Goal: Task Accomplishment & Management: Manage account settings

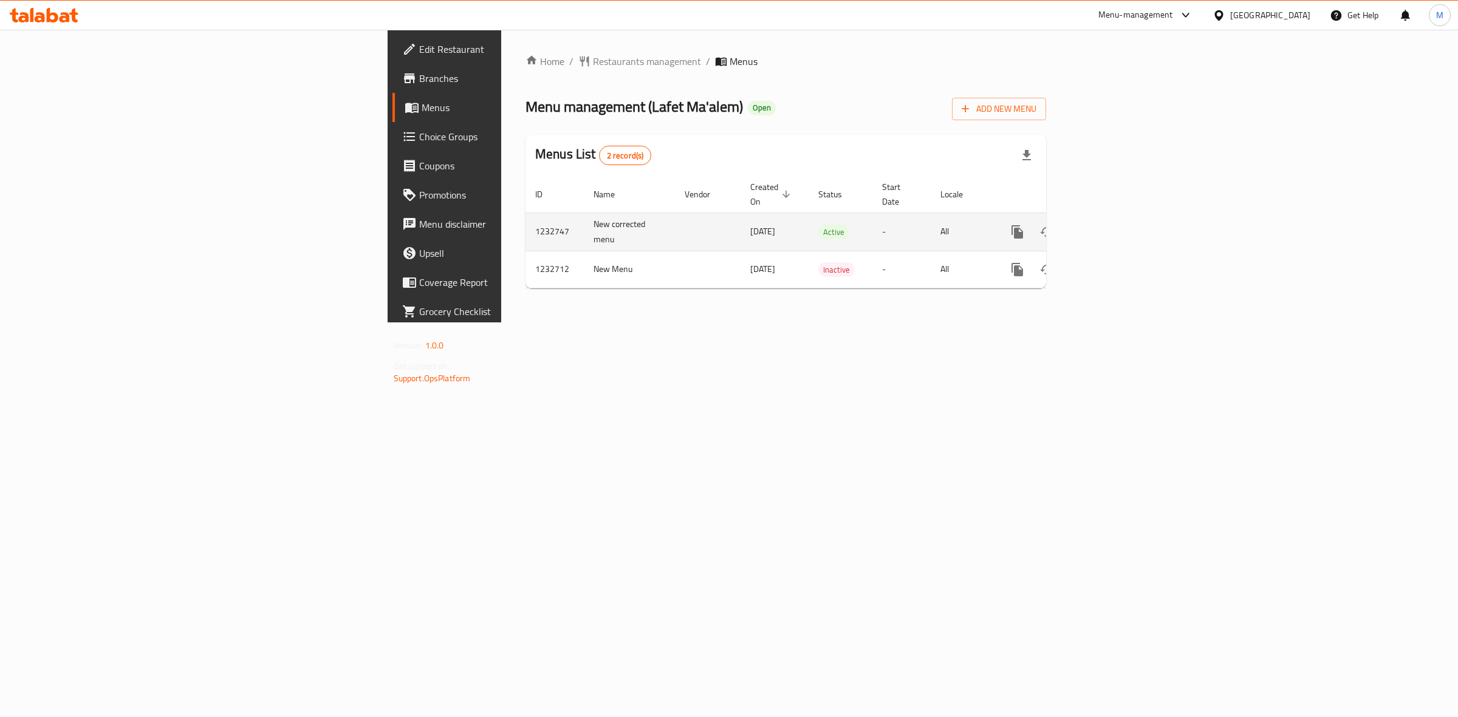
click at [740, 232] on td "[DATE]" at bounding box center [774, 232] width 68 height 38
click at [993, 225] on td "All" at bounding box center [962, 232] width 63 height 38
click at [1112, 225] on icon "enhanced table" at bounding box center [1105, 232] width 15 height 15
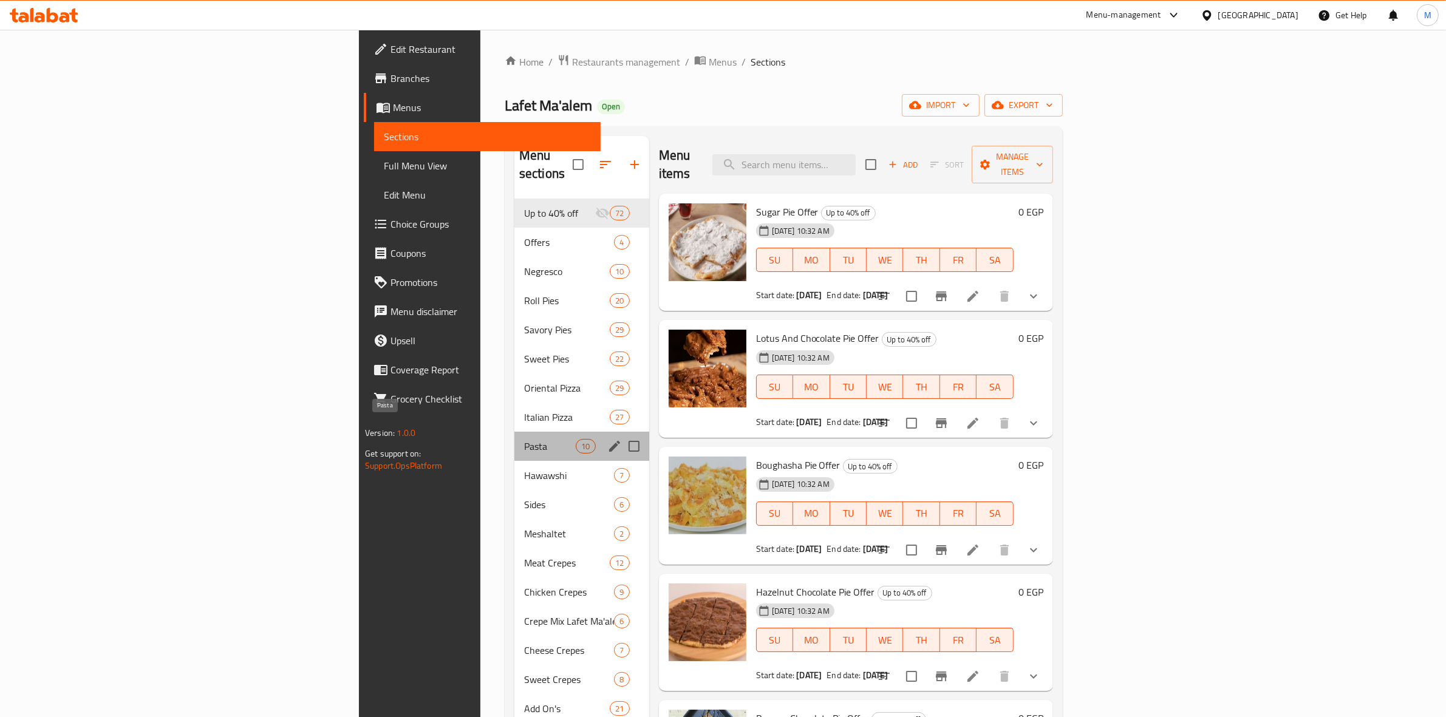
click at [524, 439] on span "Pasta" at bounding box center [550, 446] width 52 height 15
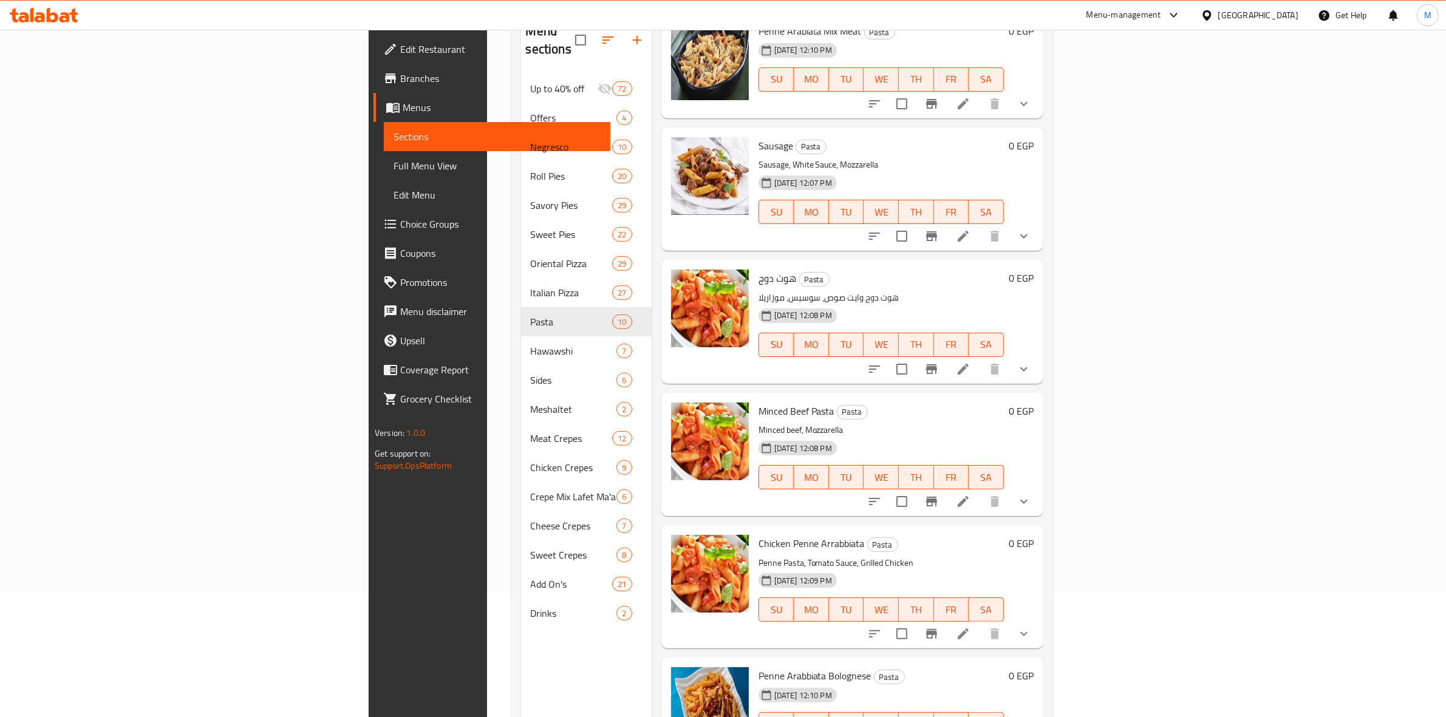
scroll to position [171, 0]
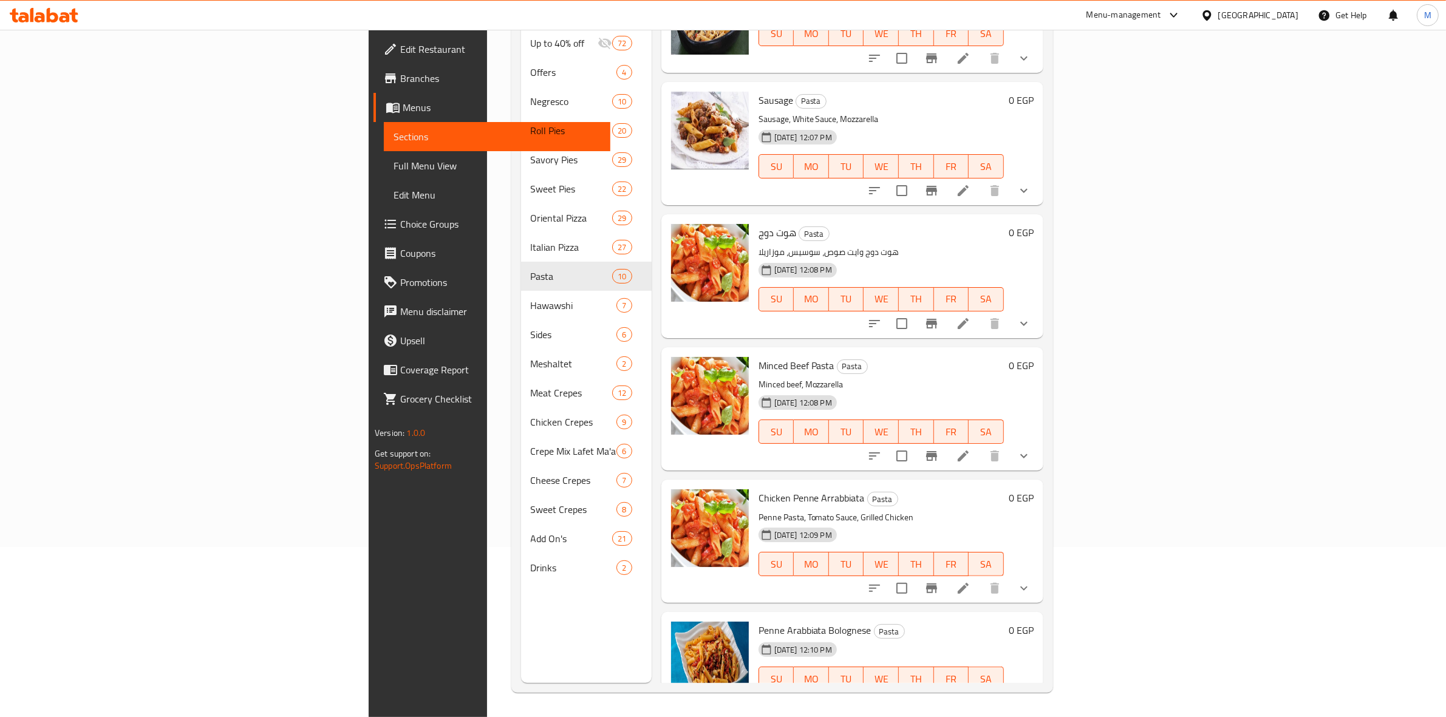
click at [857, 245] on p "هوت دوج وايت صوص، سوسیس، موزاريلا" at bounding box center [881, 252] width 245 height 15
click at [969, 318] on icon at bounding box center [963, 323] width 11 height 11
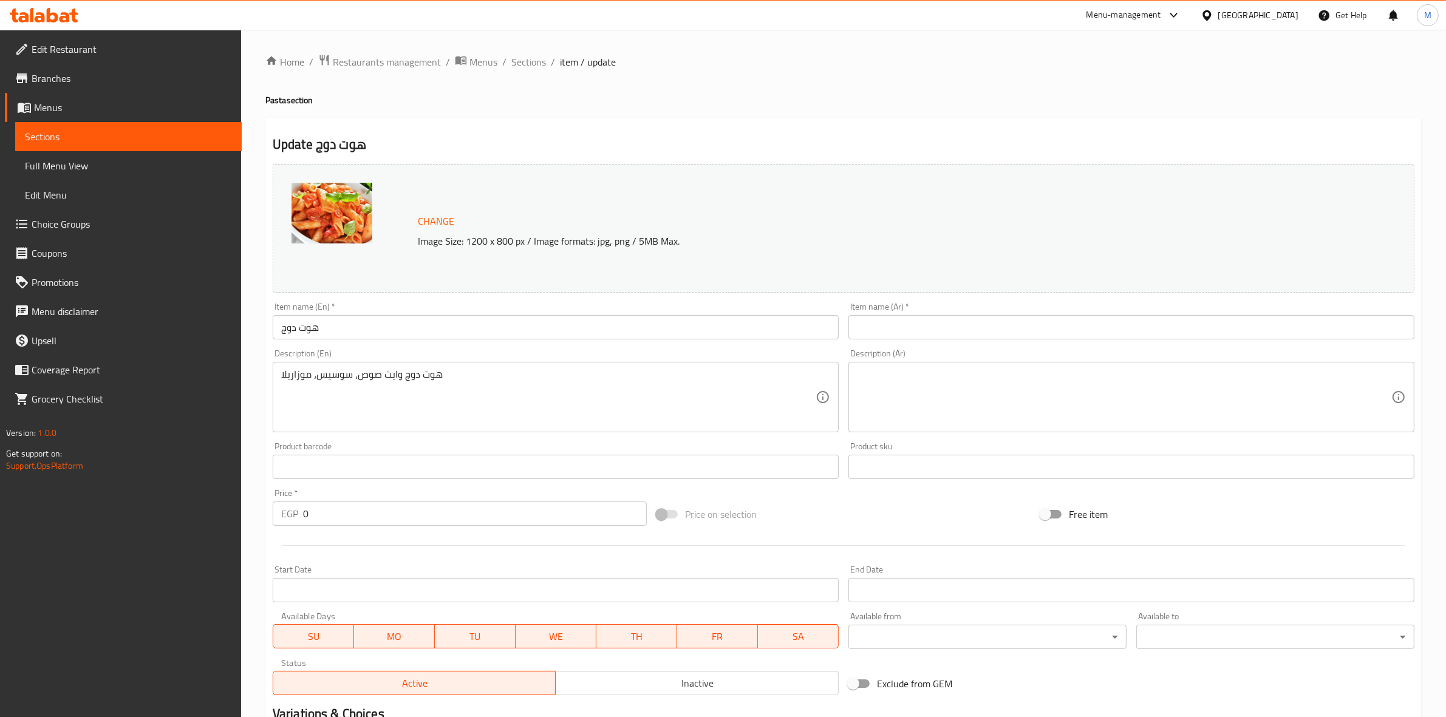
click at [1102, 259] on div "Change Image Size: 1200 x 800 px / Image formats: jpg, png / 5MB Max." at bounding box center [844, 228] width 1142 height 129
drag, startPoint x: 347, startPoint y: 95, endPoint x: 350, endPoint y: 89, distance: 7.1
click at [347, 95] on h4 "Pasta section" at bounding box center [843, 100] width 1156 height 12
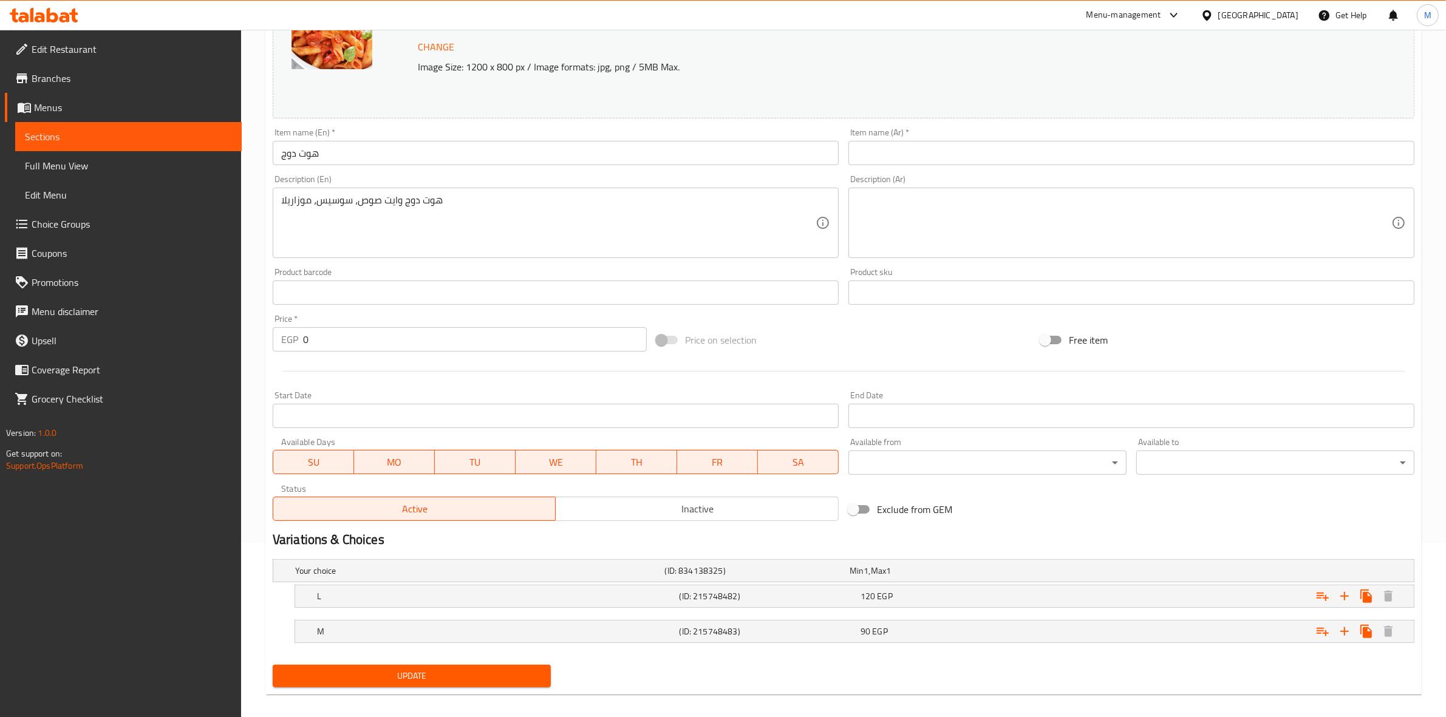
scroll to position [186, 0]
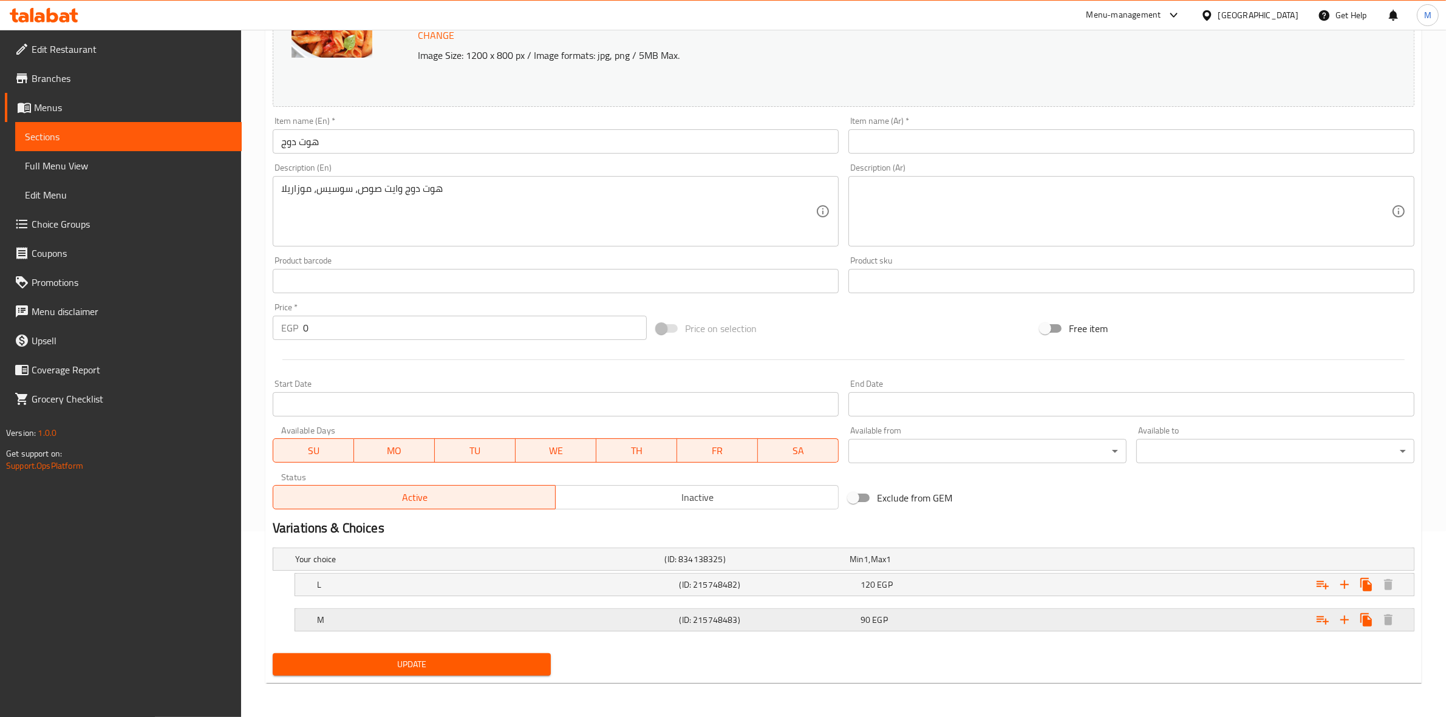
click at [633, 627] on div "M" at bounding box center [496, 620] width 363 height 17
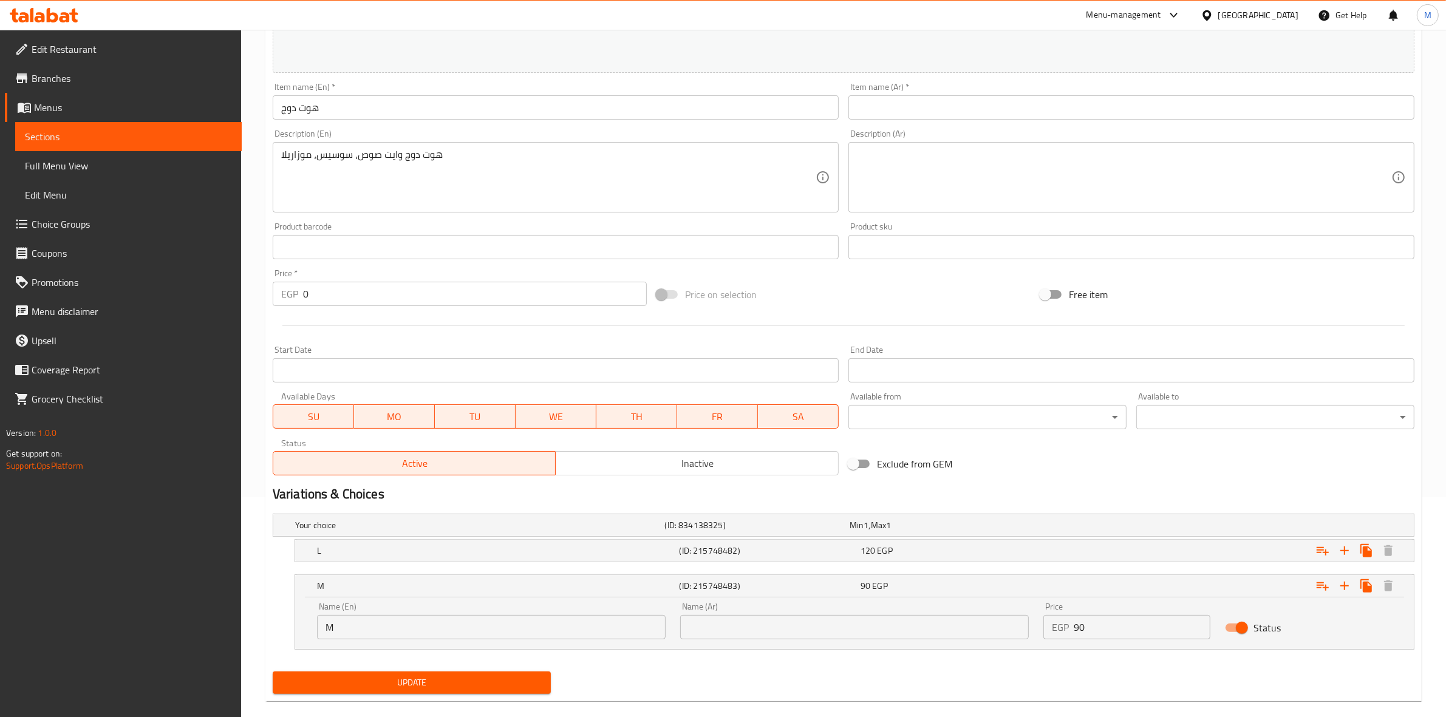
scroll to position [238, 0]
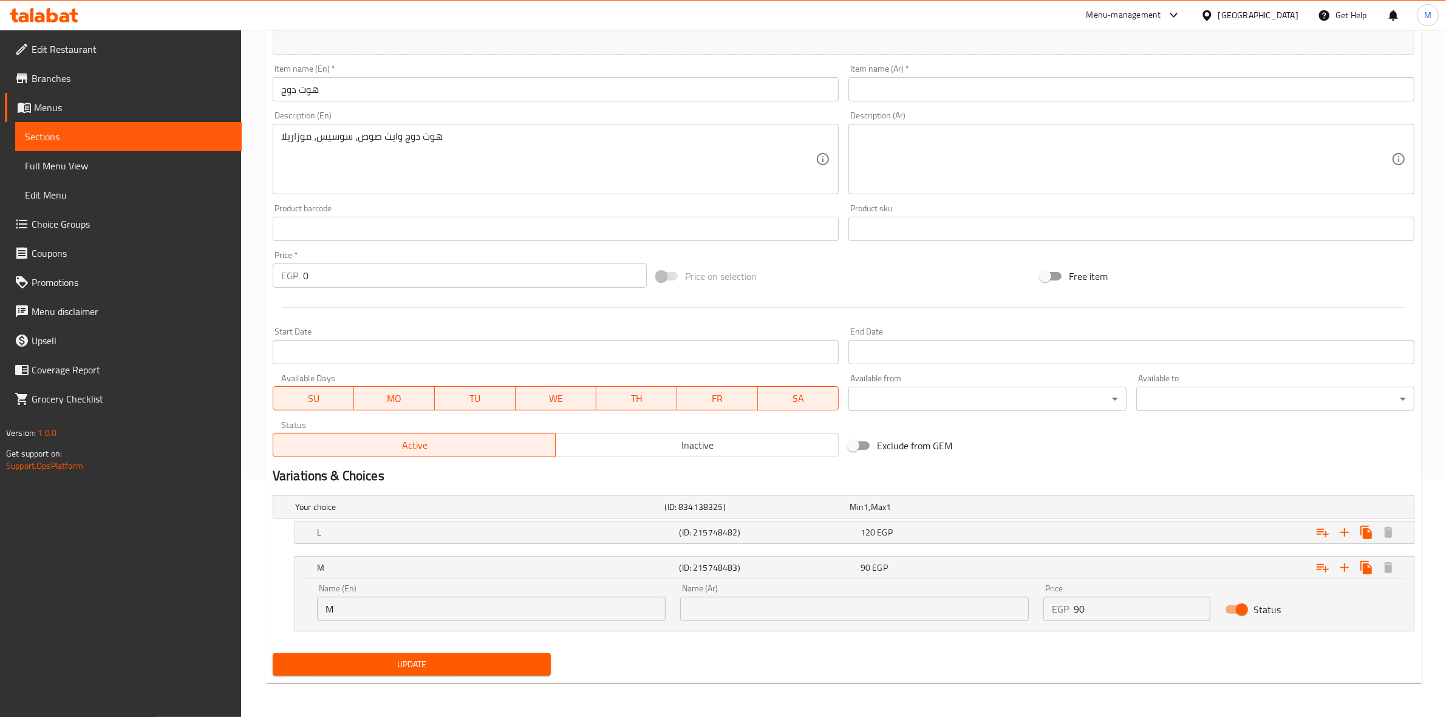
click at [753, 612] on input "text" at bounding box center [854, 609] width 349 height 24
paste input "بنا هوت دوج وسط"
type input "بنا هوت دوج وسط"
click at [527, 603] on input "M" at bounding box center [491, 609] width 349 height 24
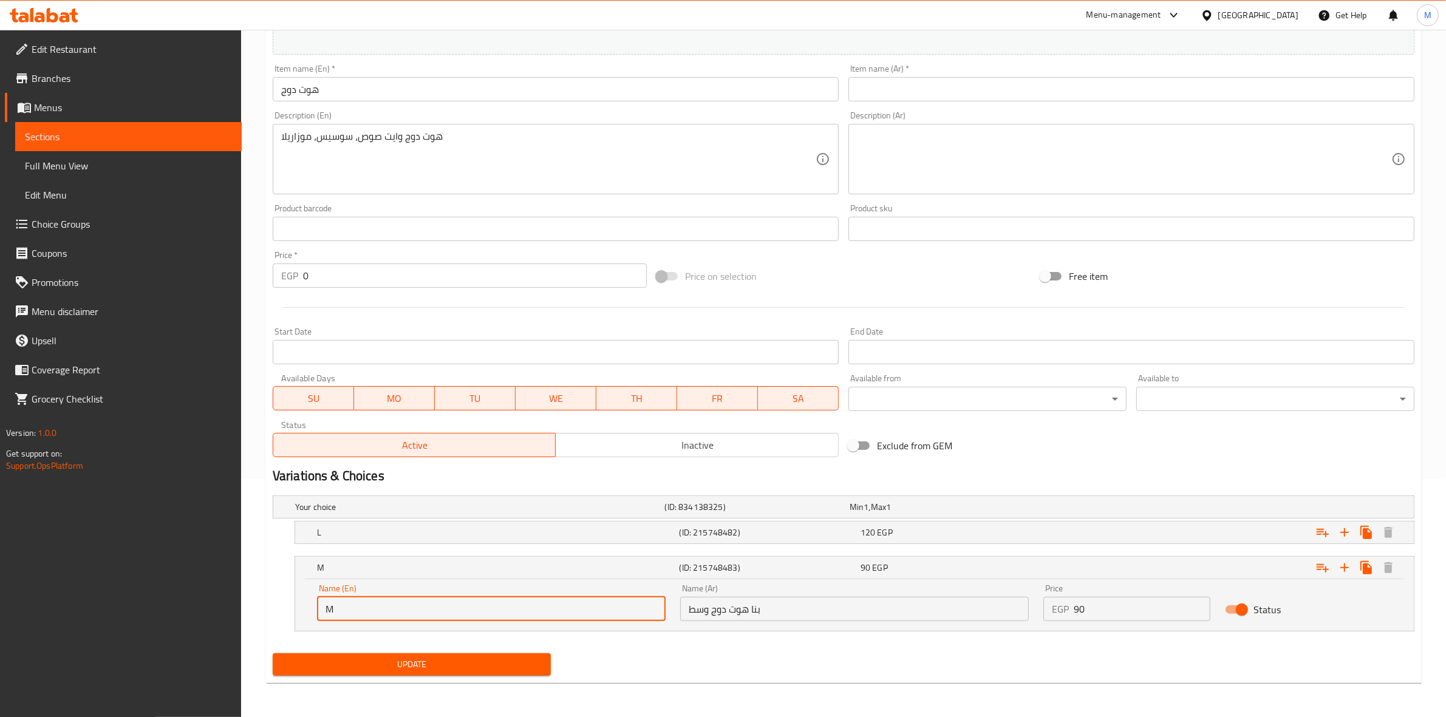
click at [527, 603] on input "M" at bounding box center [491, 609] width 349 height 24
paste input "Build a medium hot dog"
click at [339, 612] on input "Build a medium hot dog" at bounding box center [491, 609] width 349 height 24
drag, startPoint x: 351, startPoint y: 609, endPoint x: 361, endPoint y: 612, distance: 10.8
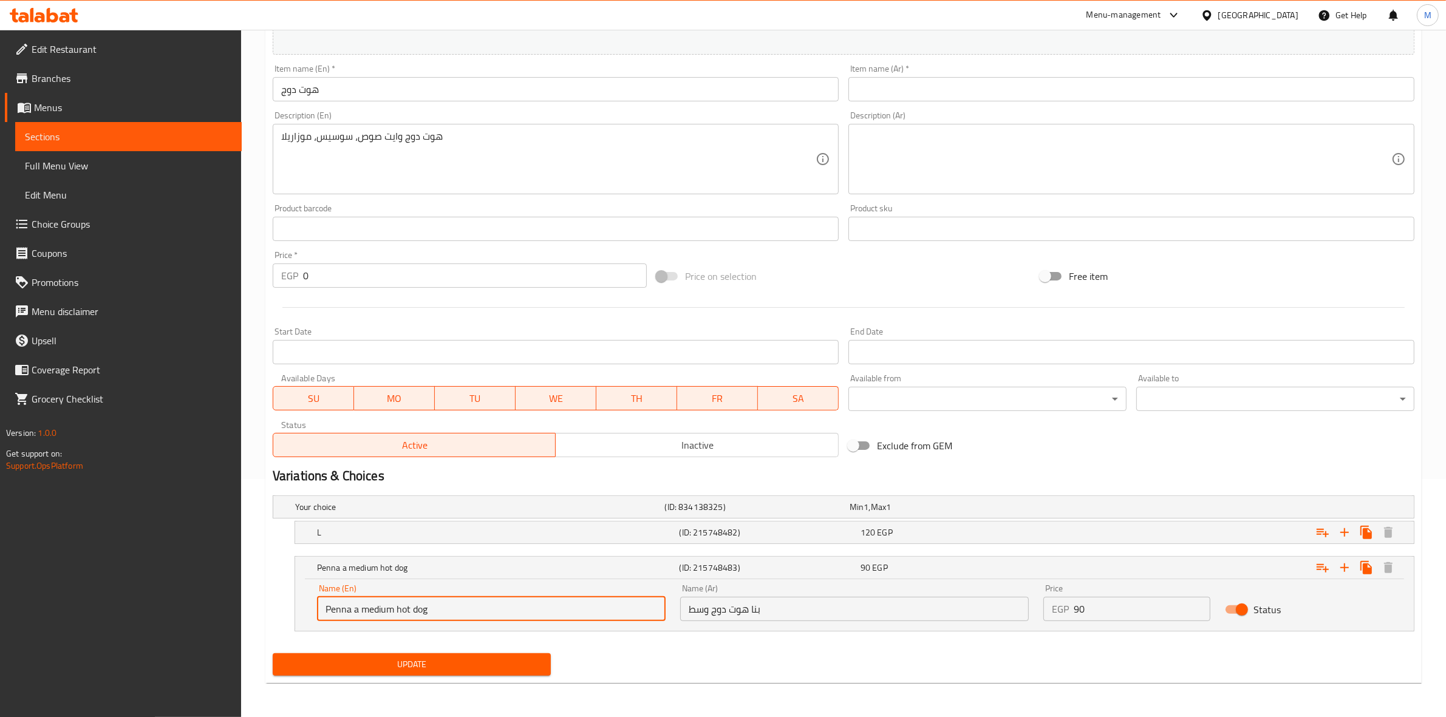
click at [361, 612] on input "Penna a medium hot dog" at bounding box center [491, 609] width 349 height 24
drag, startPoint x: 355, startPoint y: 611, endPoint x: 384, endPoint y: 613, distance: 29.3
click at [384, 613] on input "Penna medium hot dog" at bounding box center [491, 609] width 349 height 24
click at [395, 612] on input "Penna hot dog" at bounding box center [491, 609] width 349 height 24
paste input "medium"
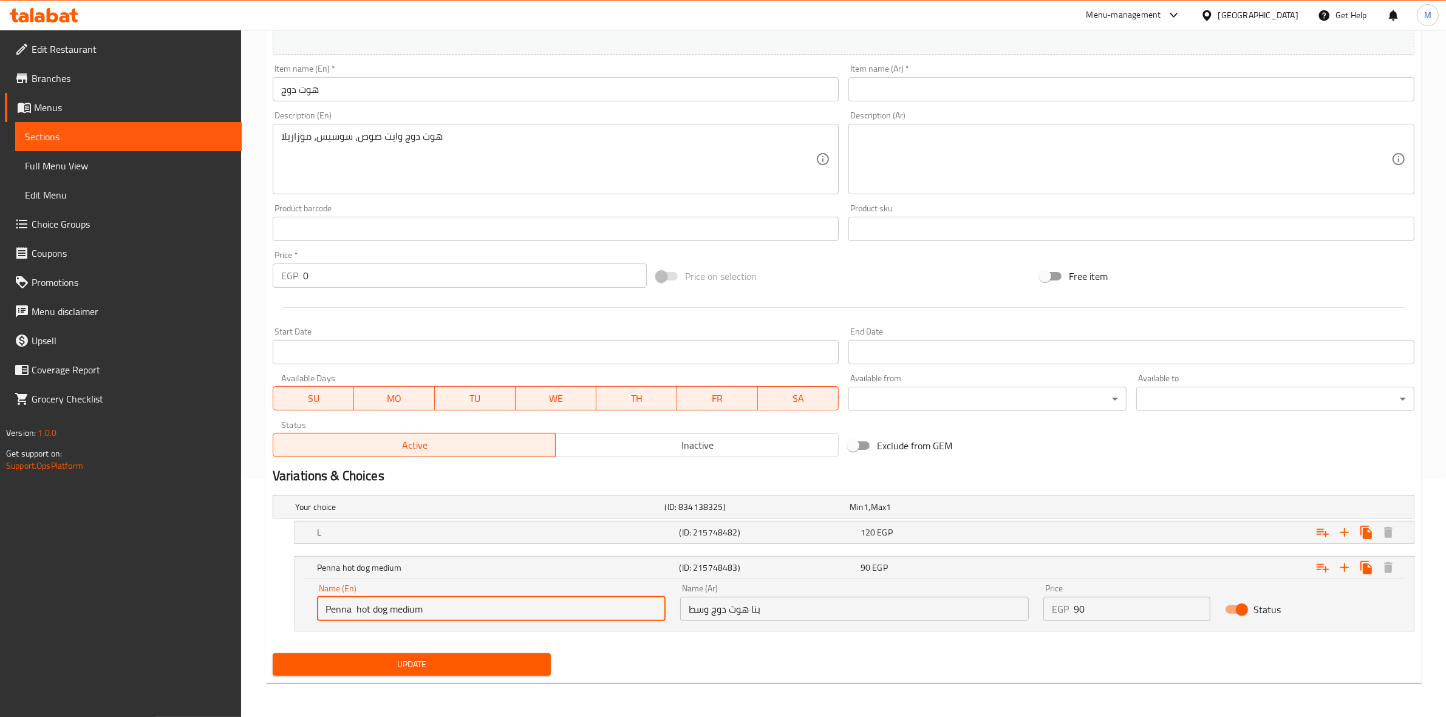
click at [394, 612] on input "Penna hot dog medium" at bounding box center [491, 609] width 349 height 24
click at [360, 612] on input "Penna hot dog Medium" at bounding box center [491, 609] width 349 height 24
click at [356, 612] on input "Penna hot dog Medium" at bounding box center [491, 609] width 349 height 24
drag, startPoint x: 353, startPoint y: 612, endPoint x: 360, endPoint y: 613, distance: 6.3
click at [360, 613] on input "Penna hot dog Medium" at bounding box center [491, 609] width 349 height 24
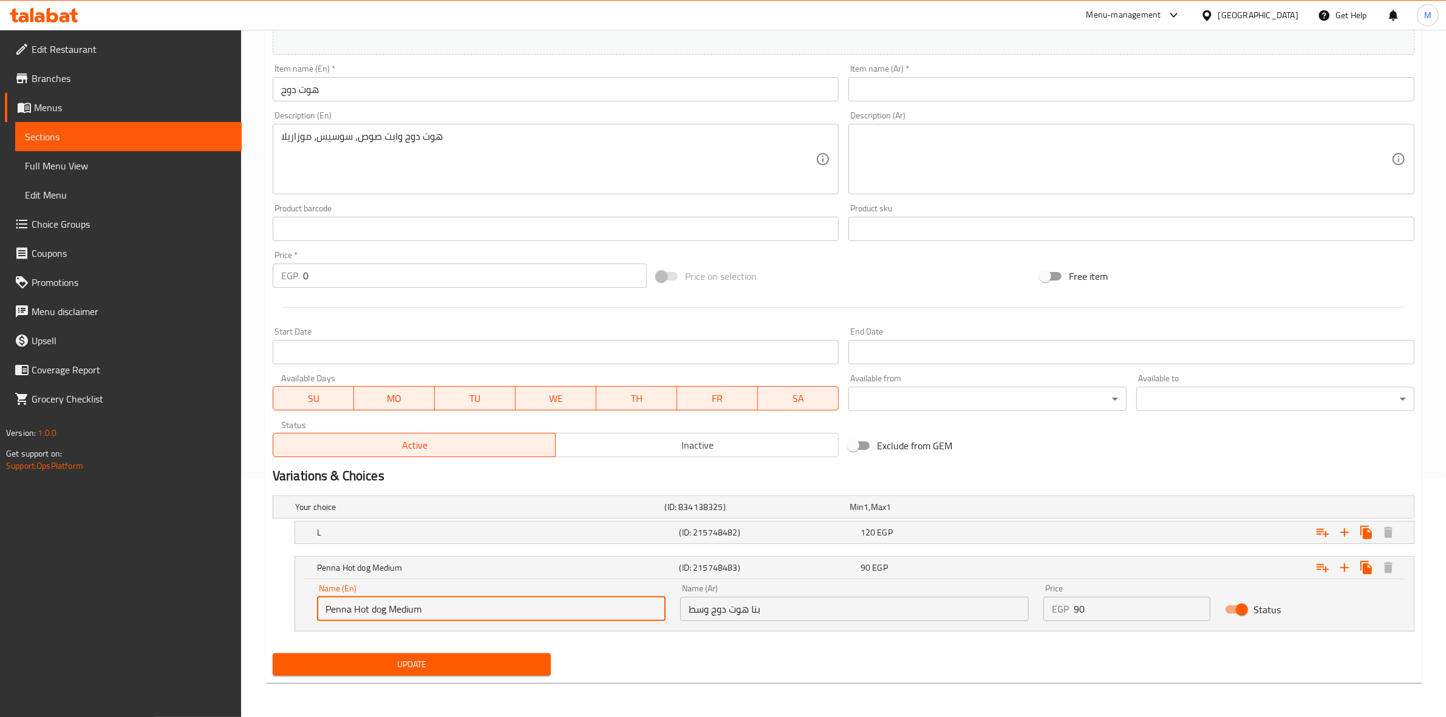
click at [375, 612] on input "Penna Hot dog Medium" at bounding box center [491, 609] width 349 height 24
click at [448, 610] on input "Penna Hot Dog Medium" at bounding box center [491, 609] width 349 height 24
type input "Penna Hot Dog Medium"
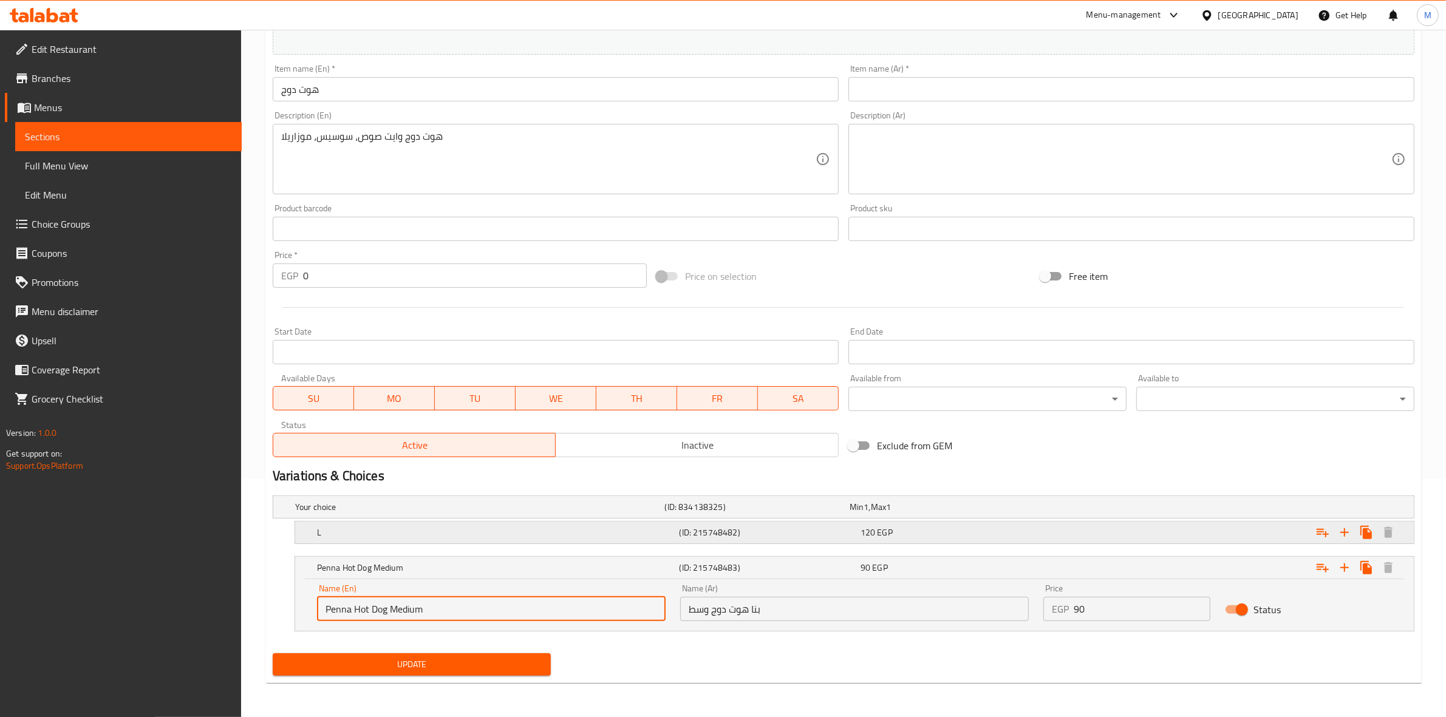
click at [452, 530] on h5 "L" at bounding box center [496, 533] width 358 height 12
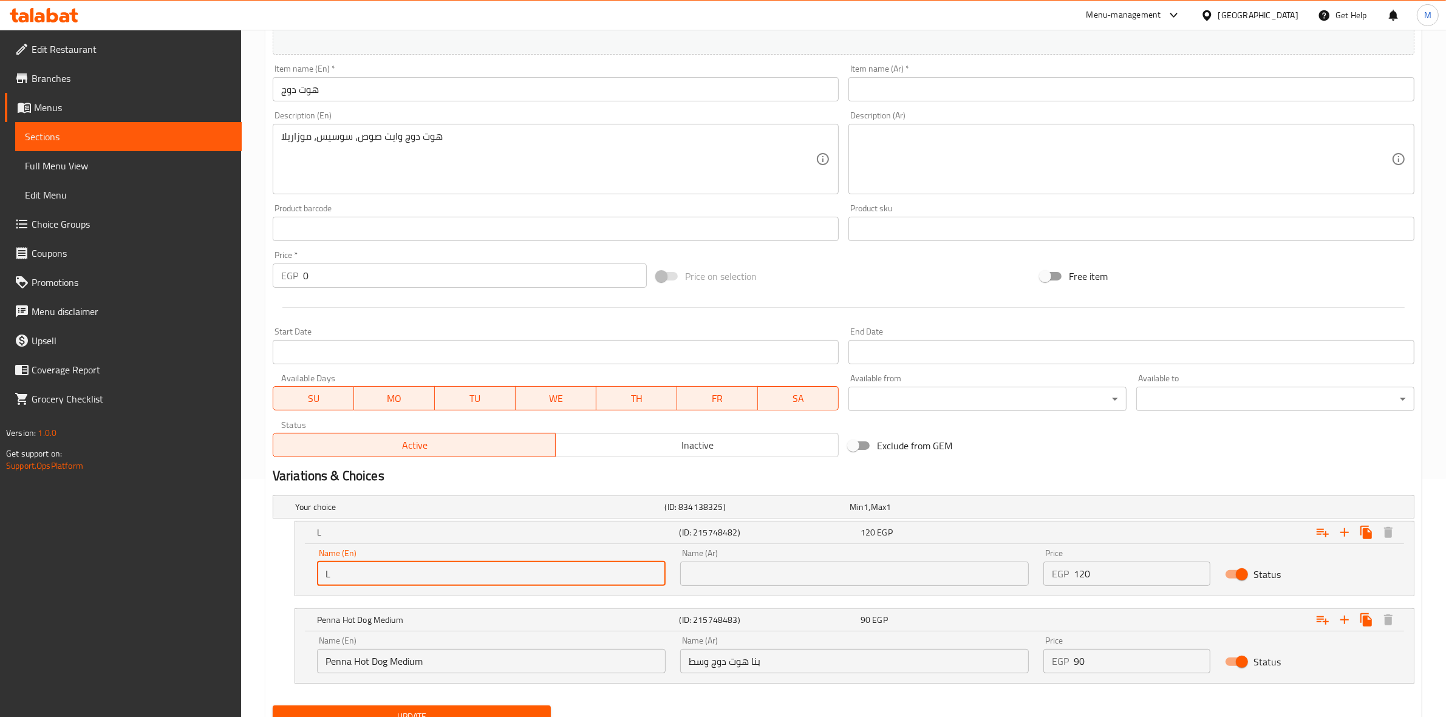
click at [469, 567] on input "L" at bounding box center [491, 574] width 349 height 24
click at [326, 576] on input "Large Pie" at bounding box center [491, 574] width 349 height 24
paste input "Penna Hot Dog Medium"
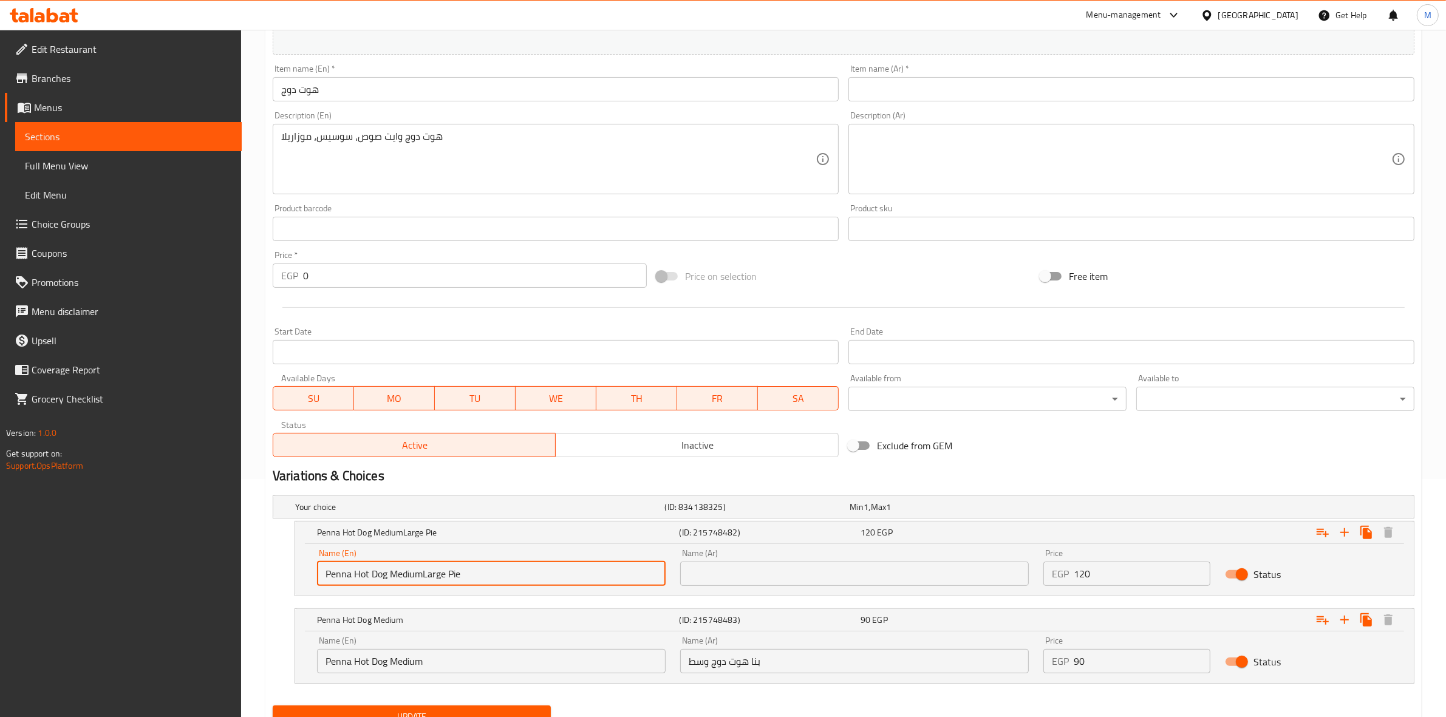
click at [408, 575] on input "Penna Hot Dog MediumLarge Pie" at bounding box center [491, 574] width 349 height 24
click at [408, 574] on input "Penna Hot Dog MediumLarge Pie" at bounding box center [491, 574] width 349 height 24
drag, startPoint x: 390, startPoint y: 578, endPoint x: 422, endPoint y: 577, distance: 32.2
click at [422, 577] on input "Penna Hot Dog MediumLarge Pie" at bounding box center [491, 574] width 349 height 24
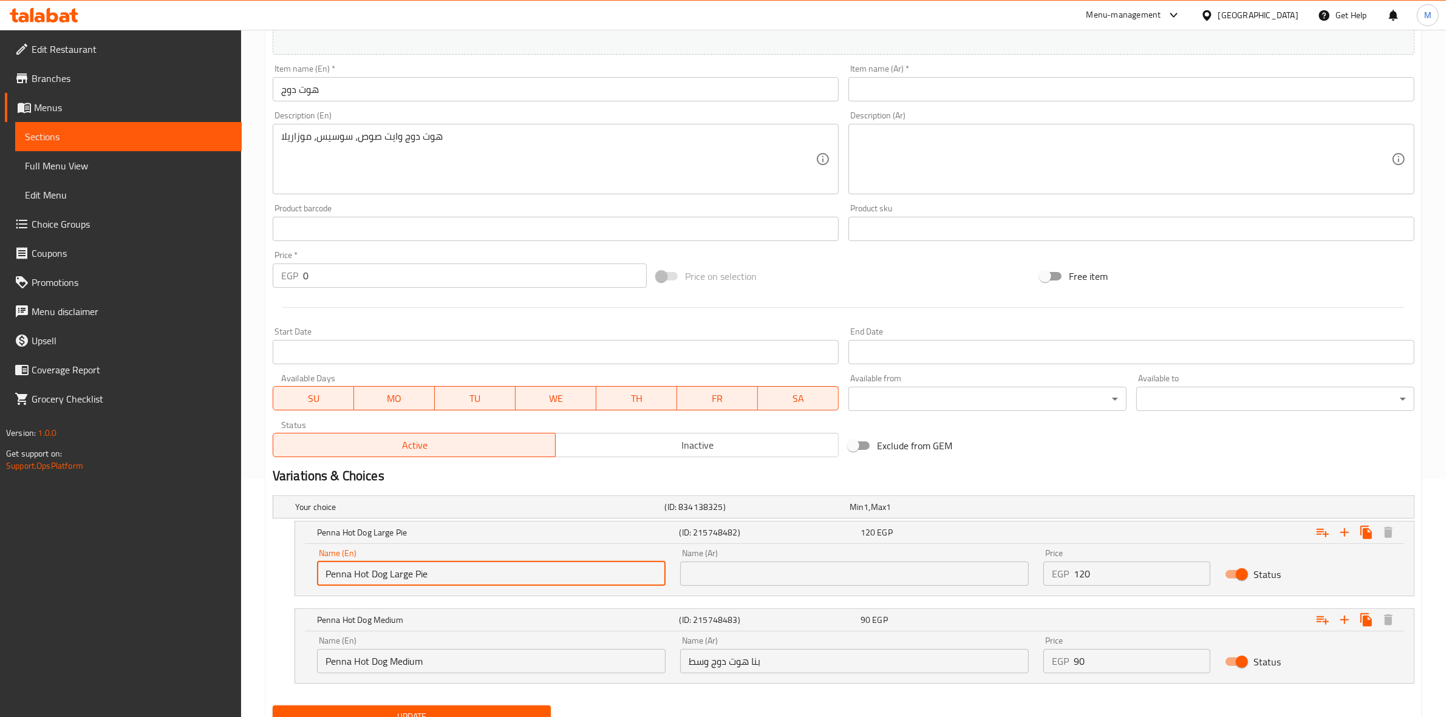
click at [419, 575] on input "Penna Hot Dog Large Pie" at bounding box center [491, 574] width 349 height 24
type input "Penna Hot Dog Large"
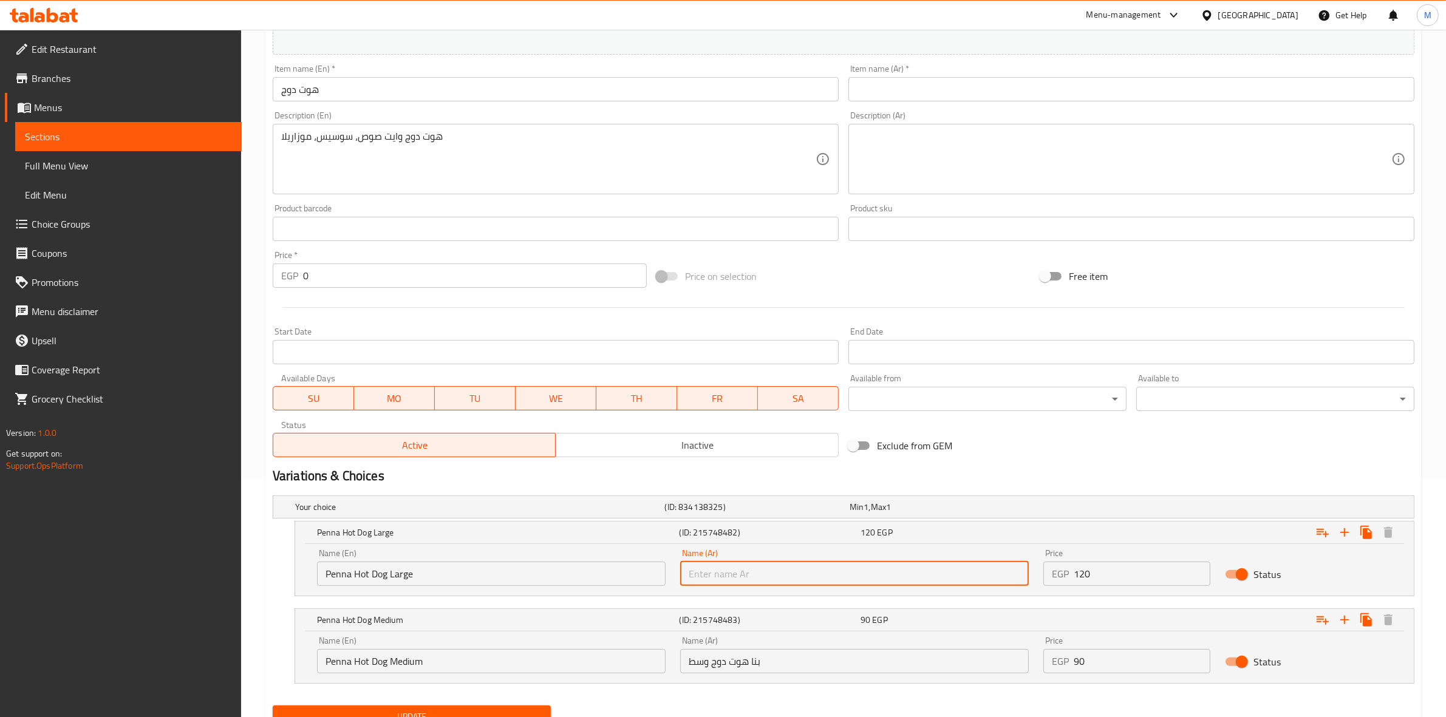
click at [751, 578] on input "text" at bounding box center [854, 574] width 349 height 24
paste input "بنا هوت دوج كبير"
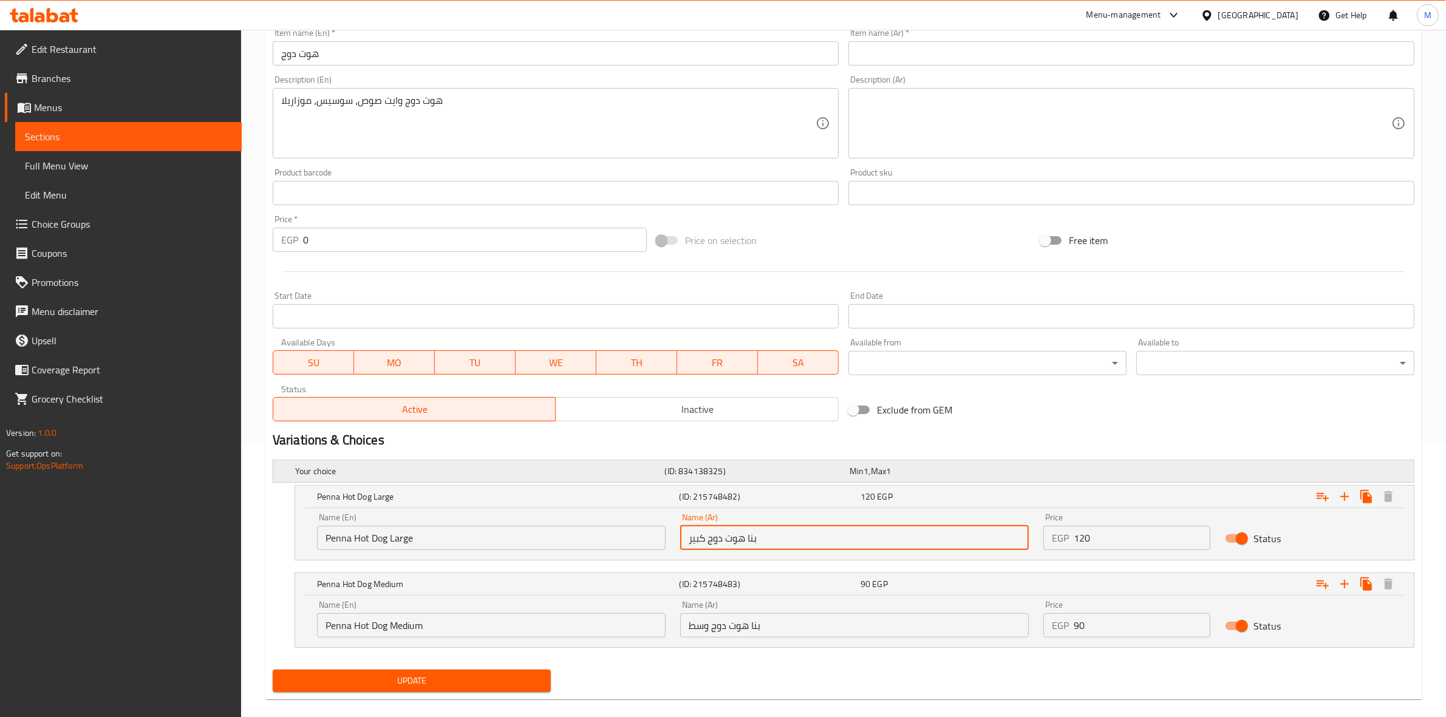
scroll to position [290, 0]
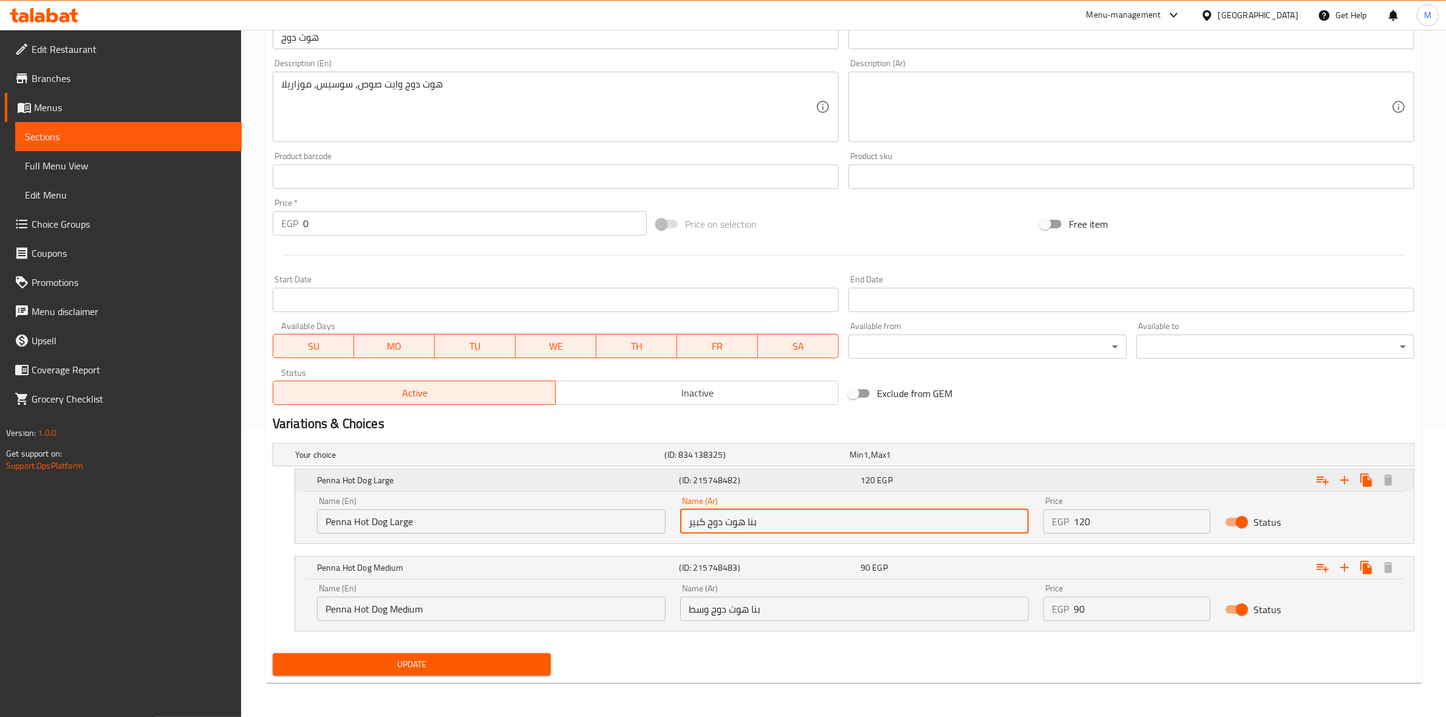
type input "بنا هوت دوج كبير"
click at [167, 596] on div "Edit Restaurant Branches Menus Sections Full Menu View Edit Menu Choice Groups …" at bounding box center [121, 388] width 242 height 717
click at [733, 14] on div "Menu-management [GEOGRAPHIC_DATA] Get Help M" at bounding box center [723, 15] width 1446 height 29
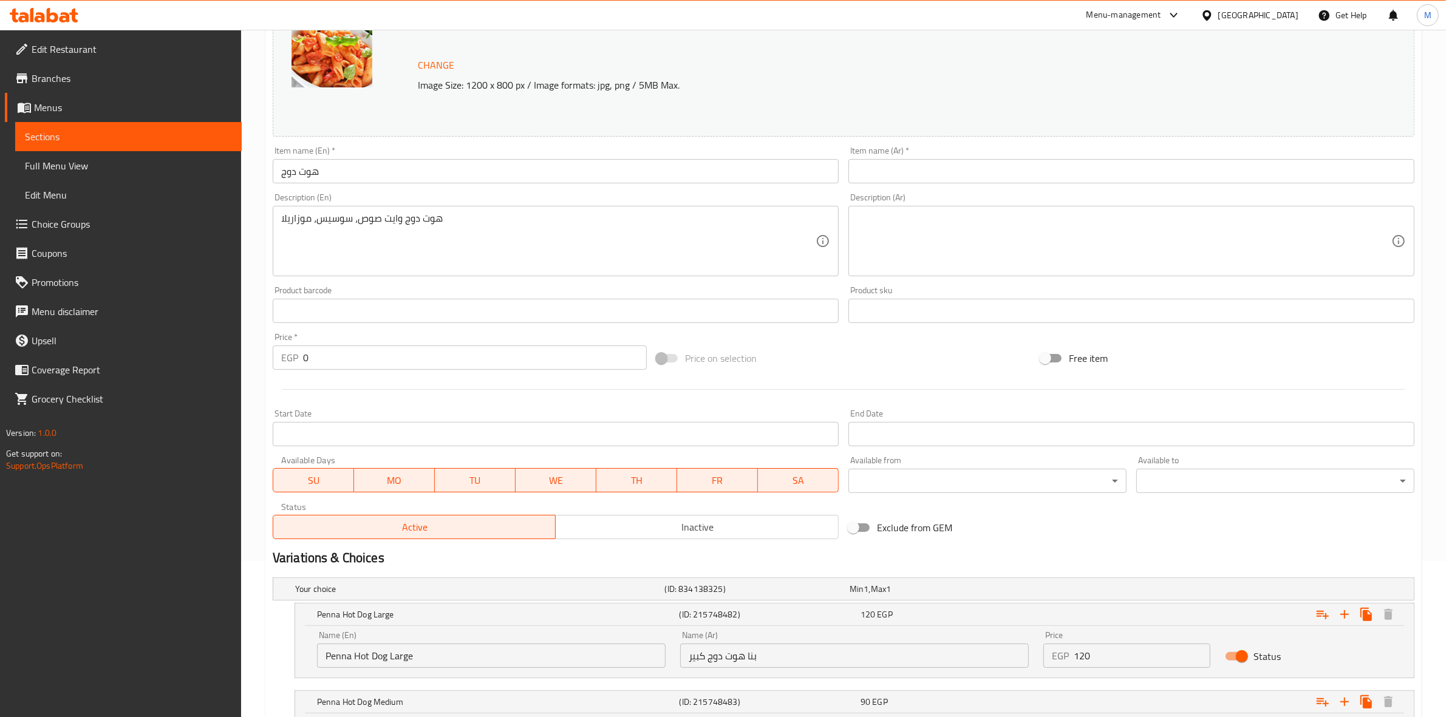
scroll to position [0, 0]
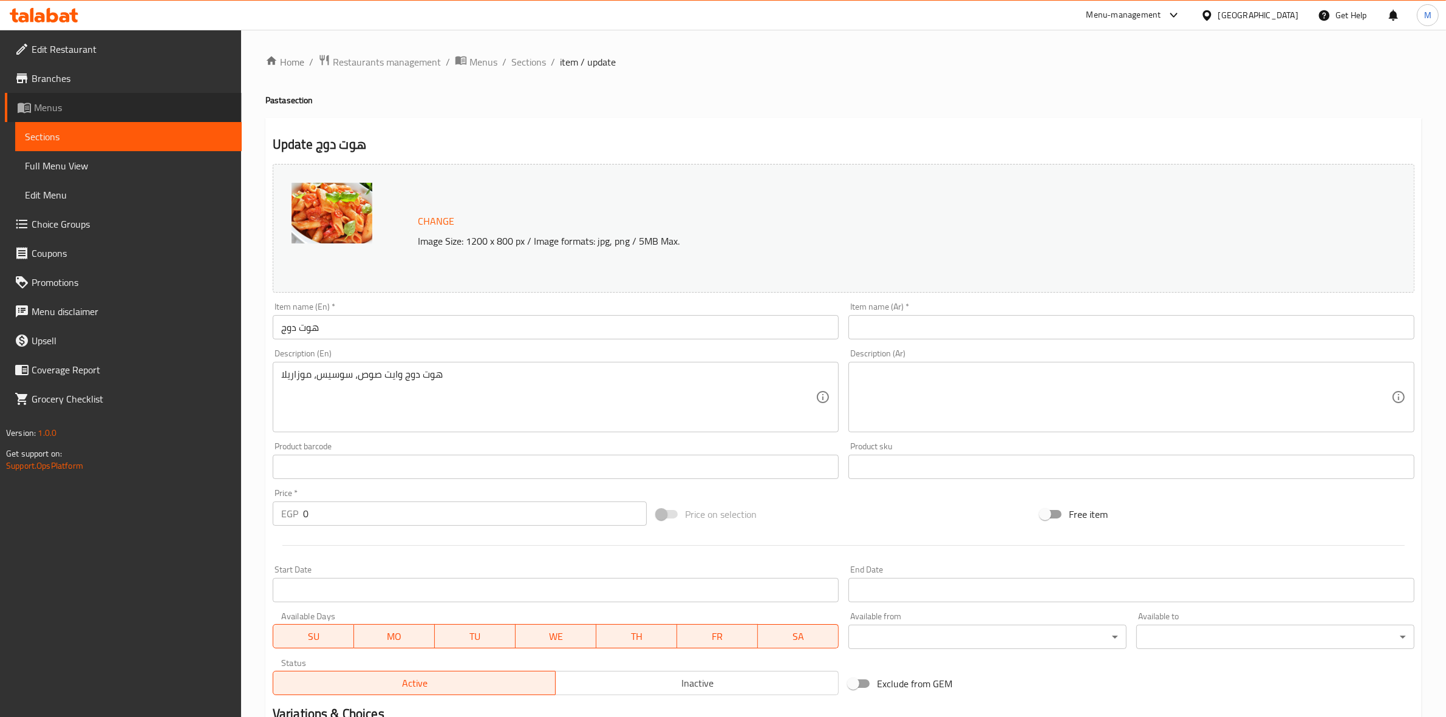
click at [55, 101] on span "Menus" at bounding box center [133, 107] width 198 height 15
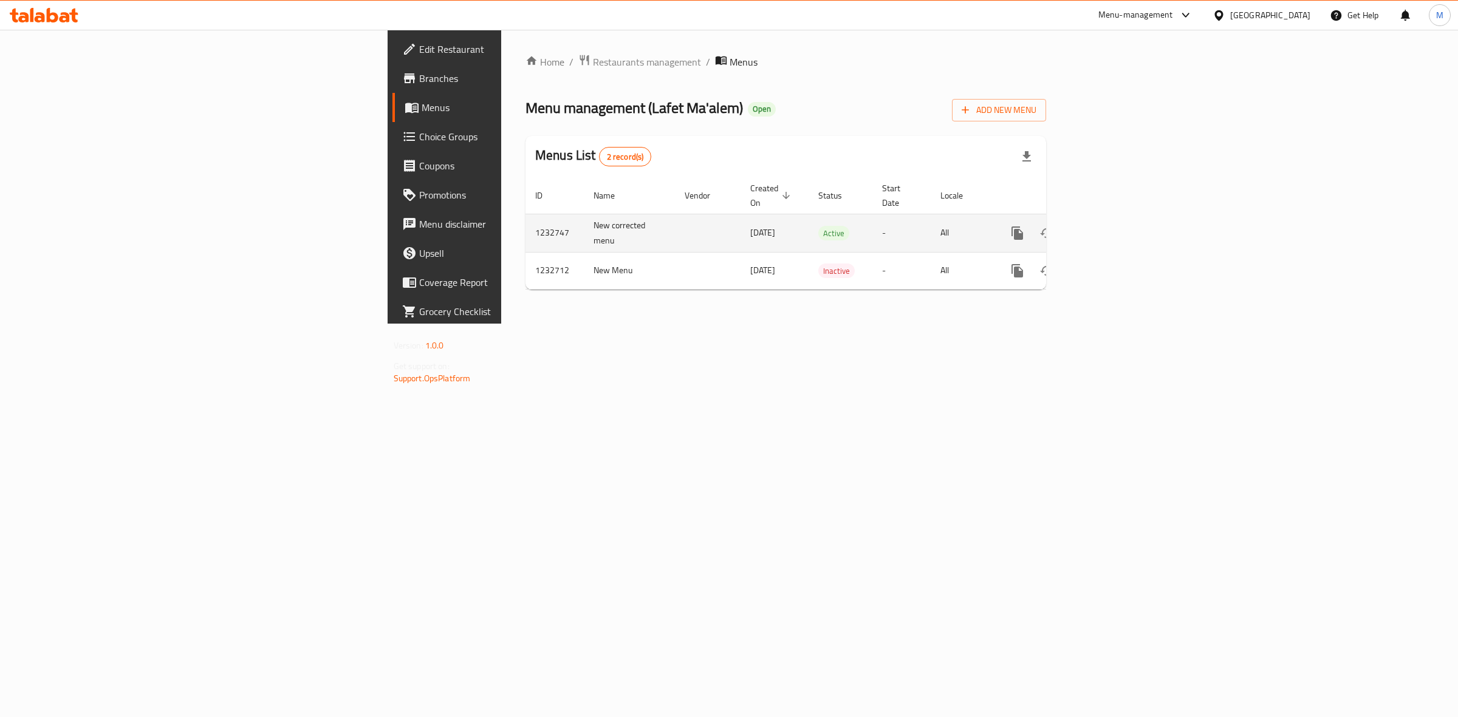
click at [1112, 226] on icon "enhanced table" at bounding box center [1105, 233] width 15 height 15
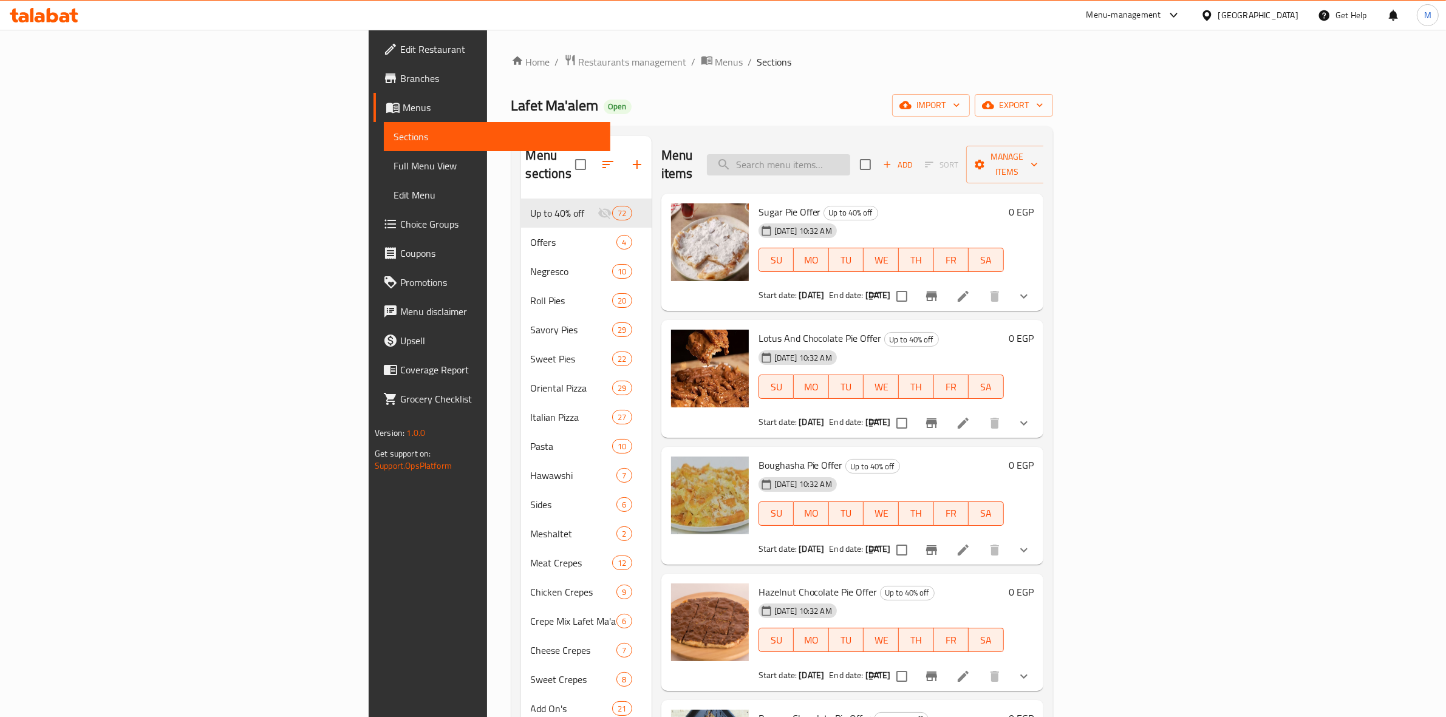
click at [850, 161] on input "search" at bounding box center [778, 164] width 143 height 21
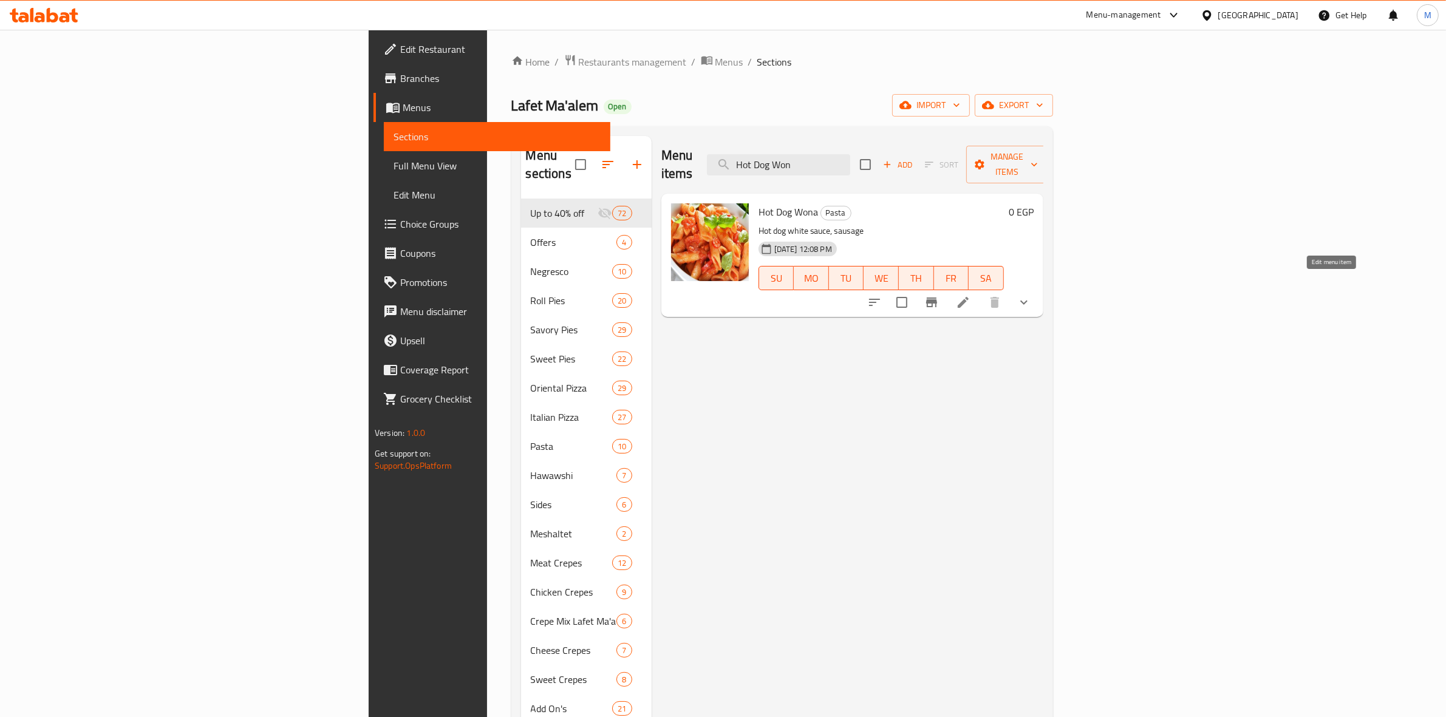
type input "Hot Dog Won"
click at [971, 295] on icon at bounding box center [963, 302] width 15 height 15
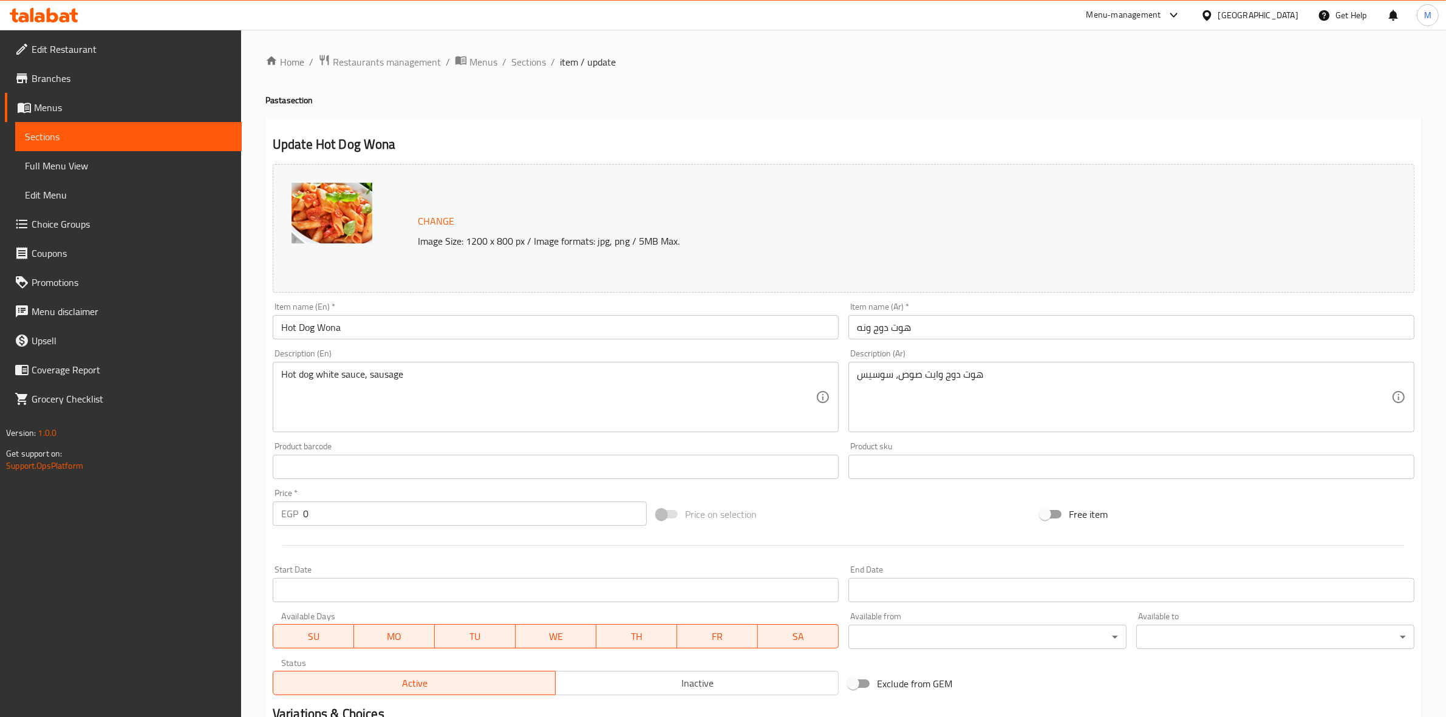
scroll to position [186, 0]
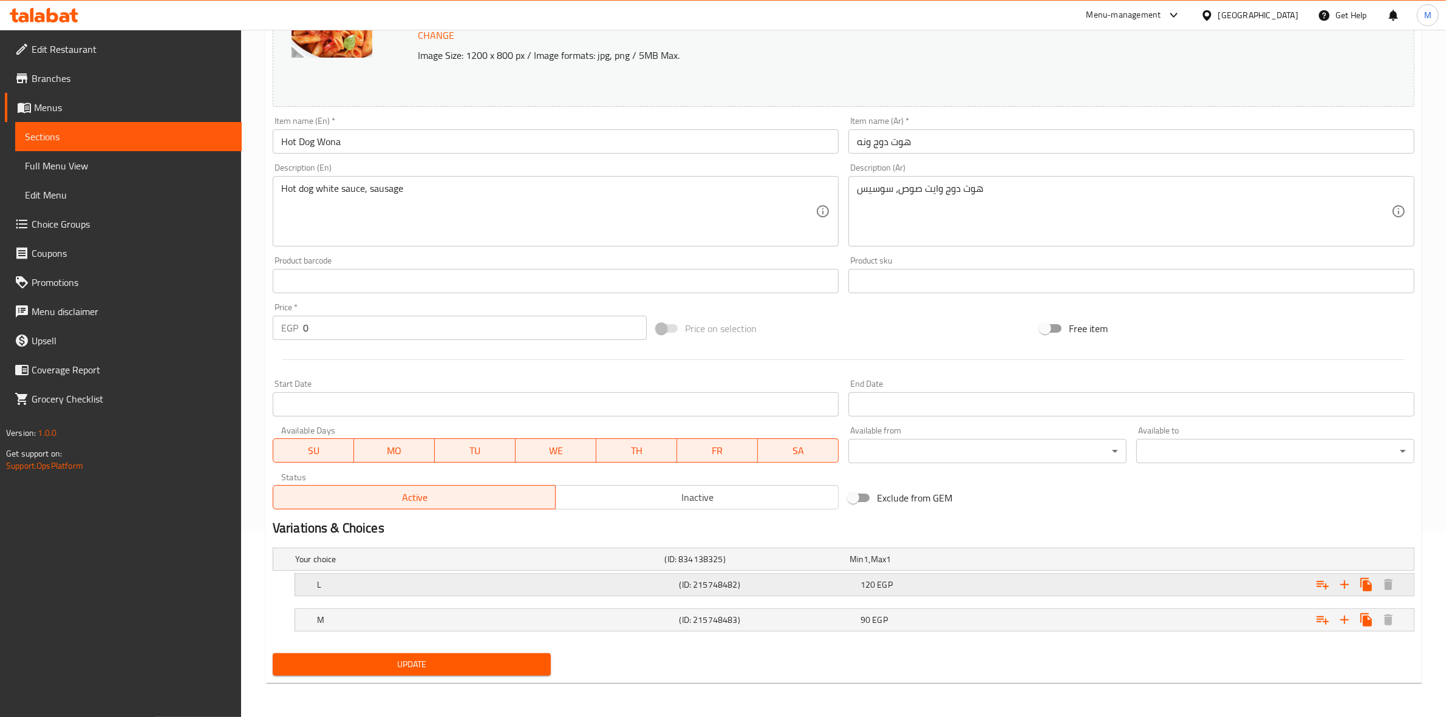
click at [717, 587] on h5 "(ID: 215748482)" at bounding box center [768, 585] width 176 height 12
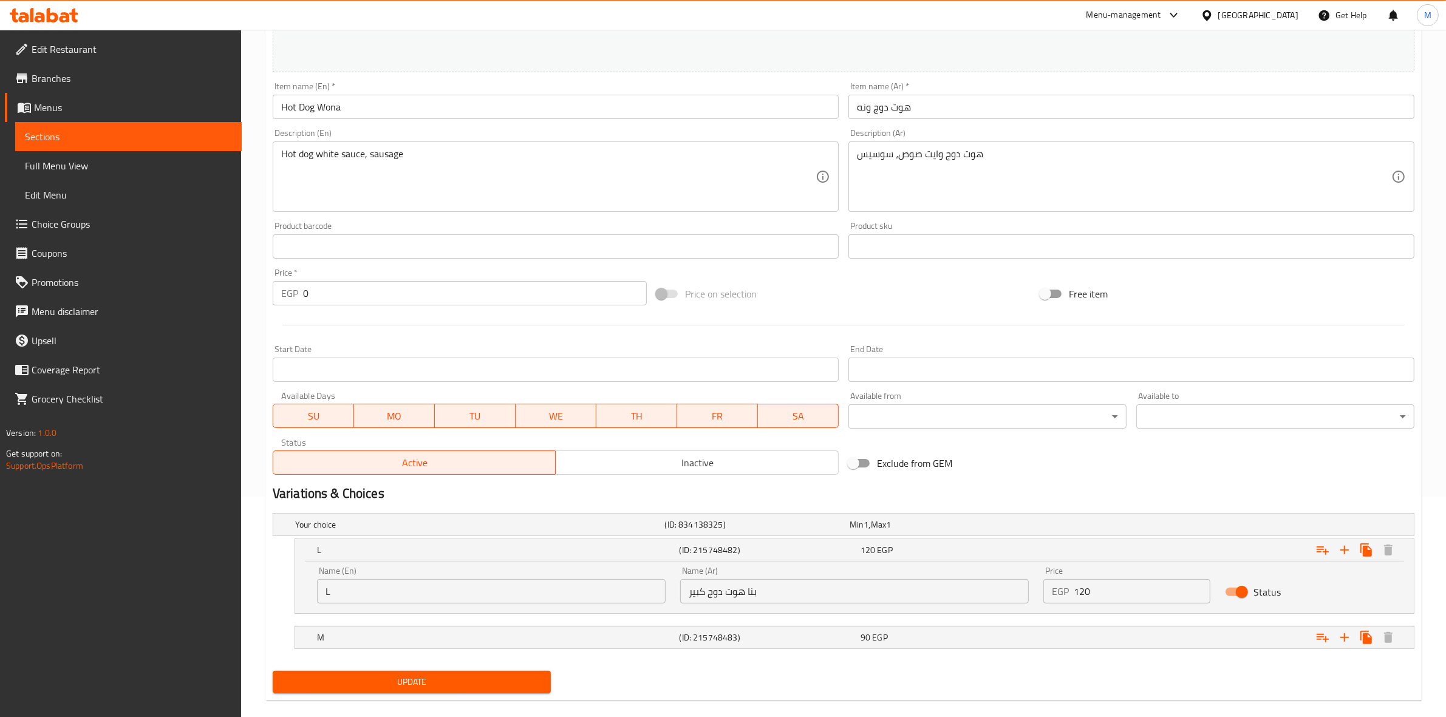
scroll to position [222, 0]
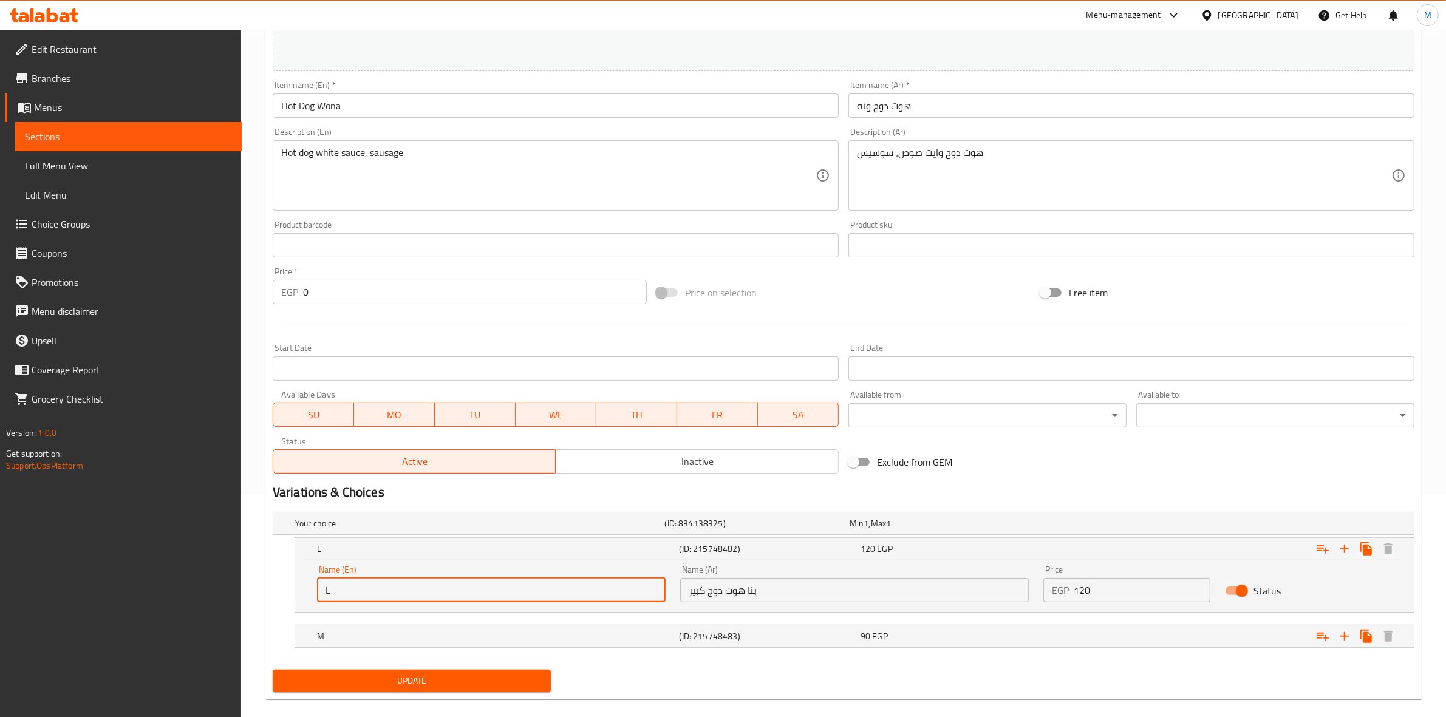
drag, startPoint x: 388, startPoint y: 584, endPoint x: 190, endPoint y: 584, distance: 197.4
click at [190, 584] on div "Edit Restaurant Branches Menus Sections Full Menu View Edit Menu Choice Groups …" at bounding box center [723, 271] width 1446 height 926
type input "Penna Hot Dog Large"
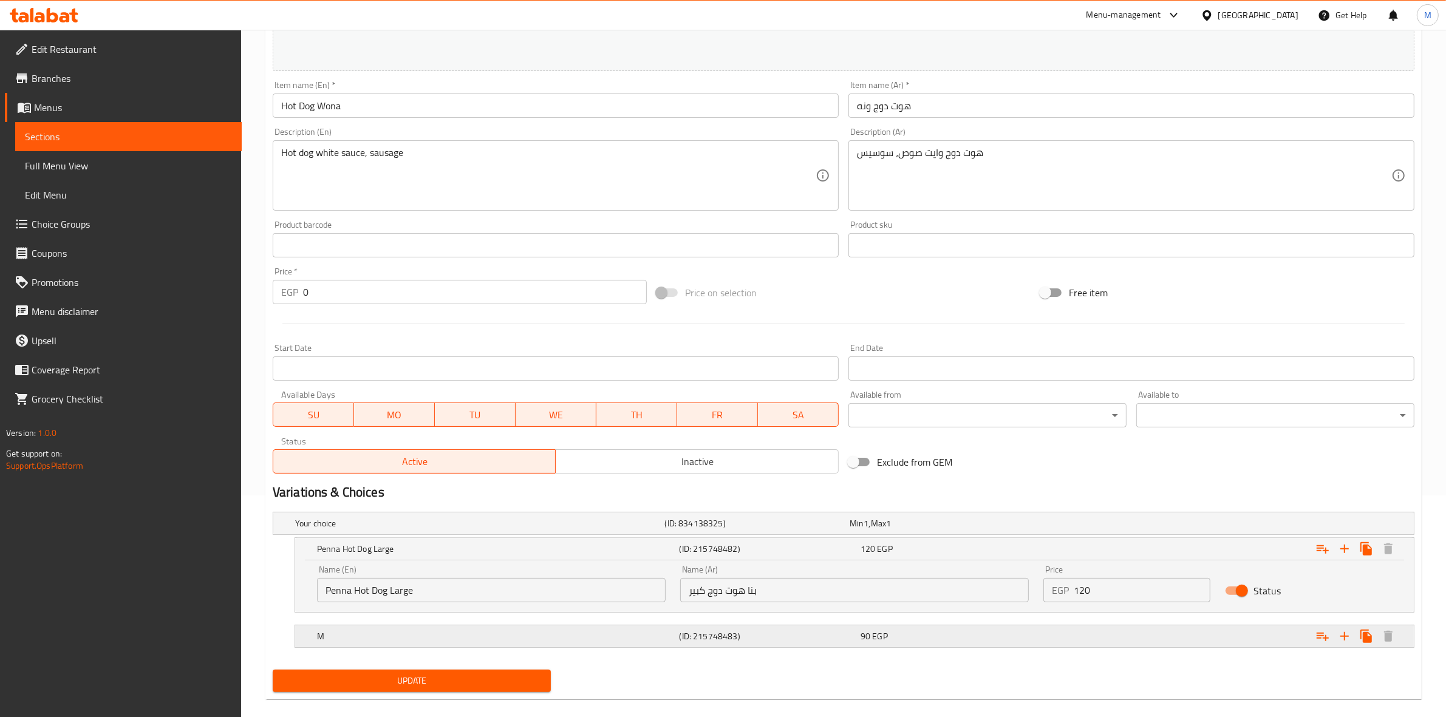
click at [420, 642] on h5 "M" at bounding box center [496, 636] width 358 height 12
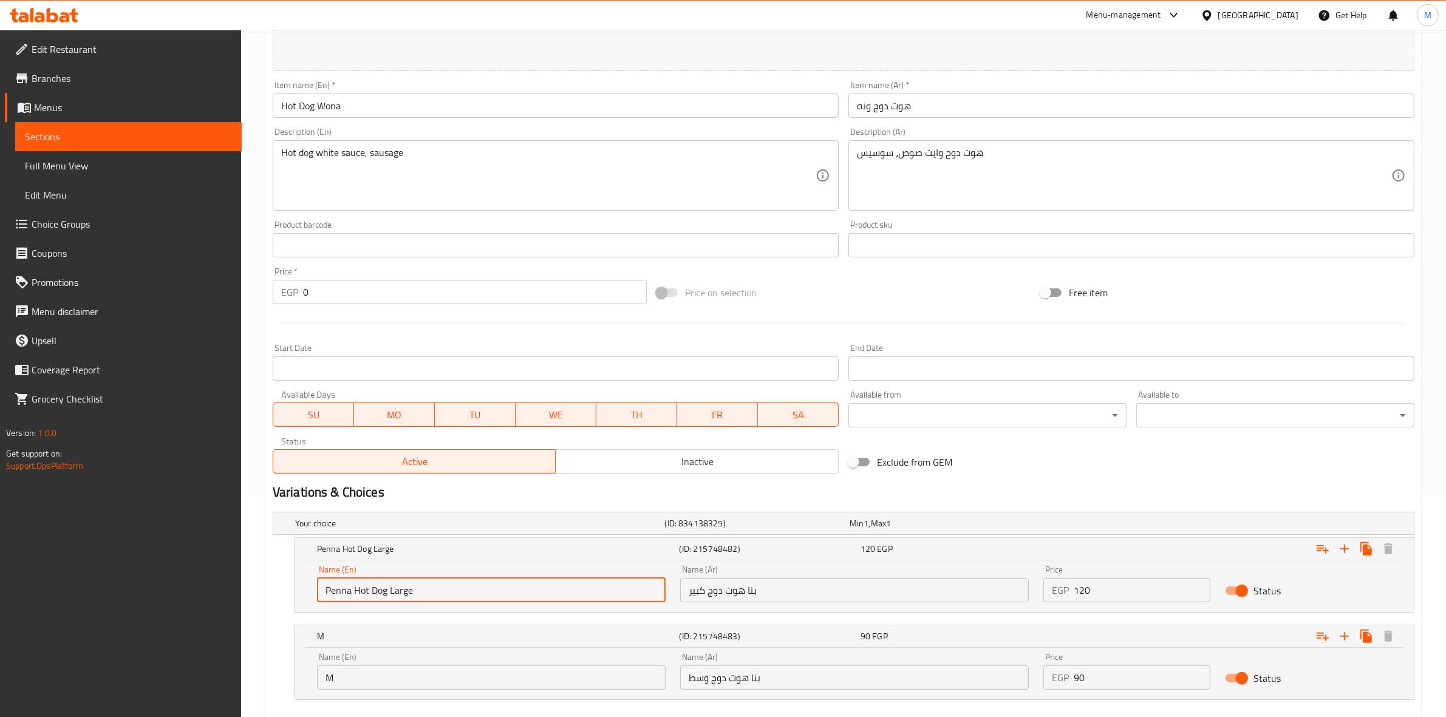
drag, startPoint x: 423, startPoint y: 591, endPoint x: 253, endPoint y: 564, distance: 171.6
click at [253, 564] on div "Home / Restaurants management / Menus / Sections / item / update Pasta section …" at bounding box center [843, 297] width 1205 height 978
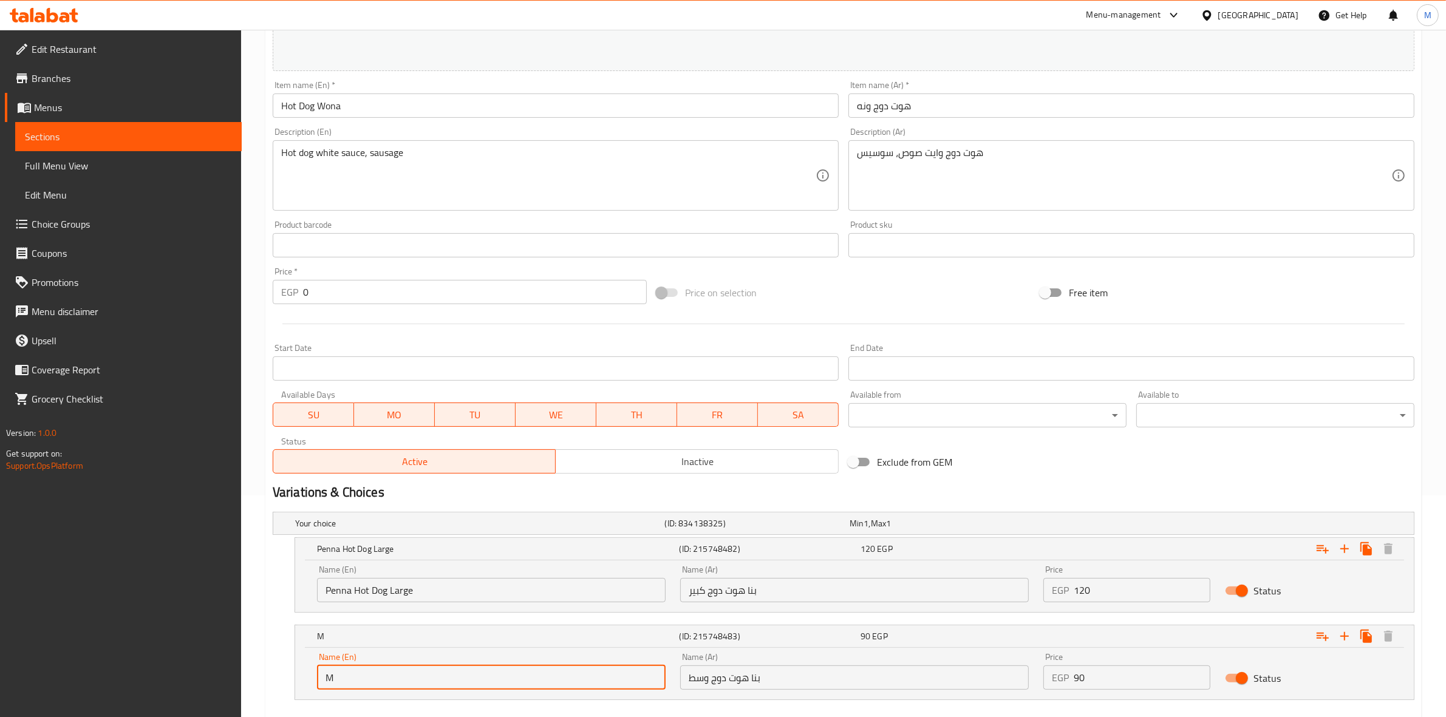
click at [364, 679] on input "M" at bounding box center [491, 678] width 349 height 24
paste input "Penna Hot Dog Large"
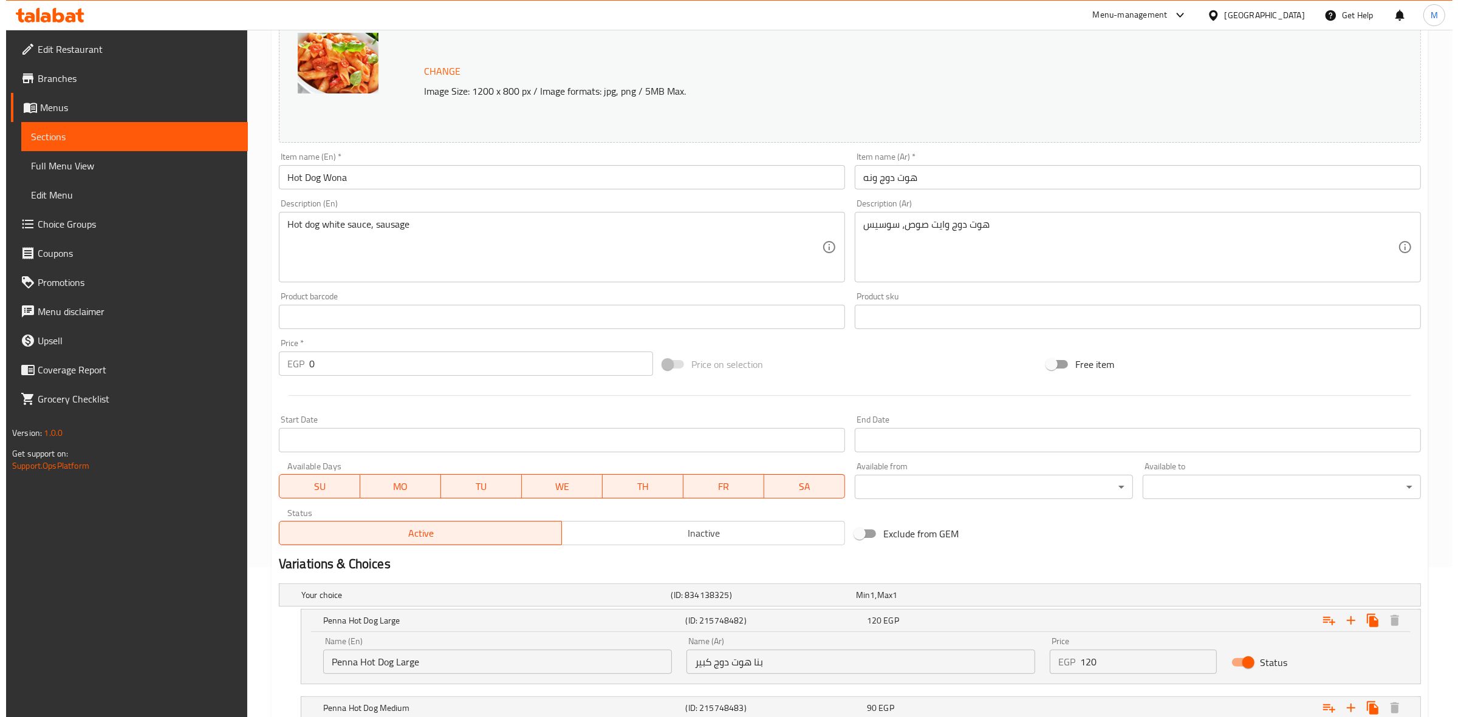
scroll to position [0, 0]
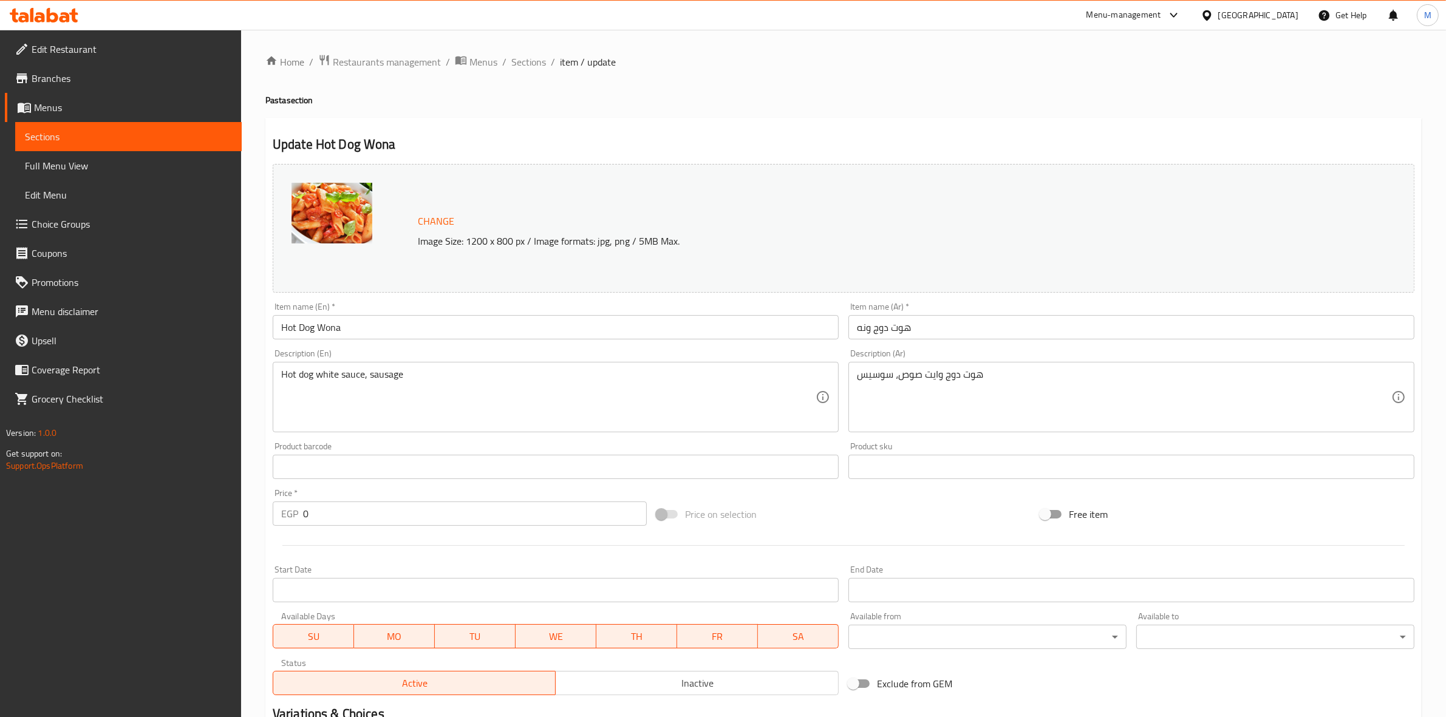
type input "Penna Hot Dog Medium"
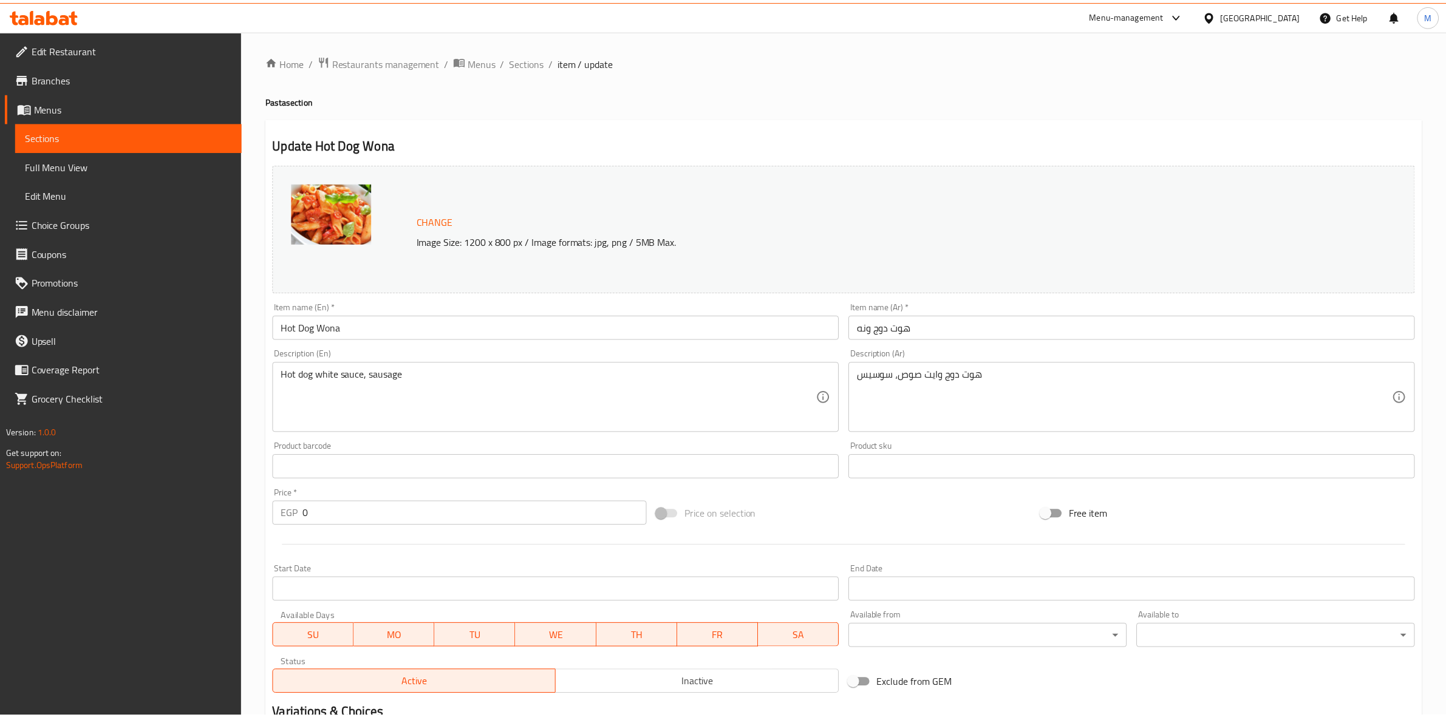
scroll to position [290, 0]
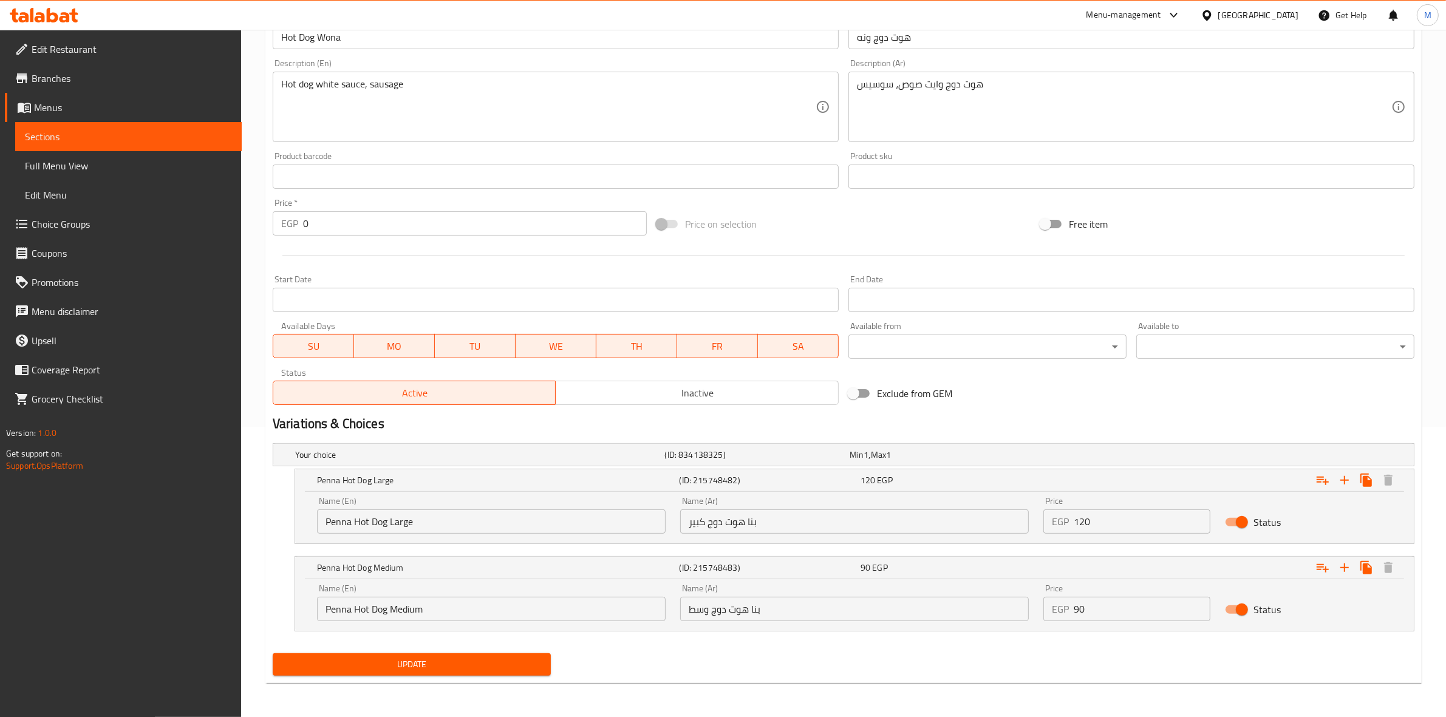
click at [1054, 393] on div "Exclude from GEM" at bounding box center [1036, 393] width 384 height 33
drag, startPoint x: 435, startPoint y: 671, endPoint x: 435, endPoint y: 644, distance: 26.7
click at [435, 671] on span "Update" at bounding box center [411, 664] width 259 height 15
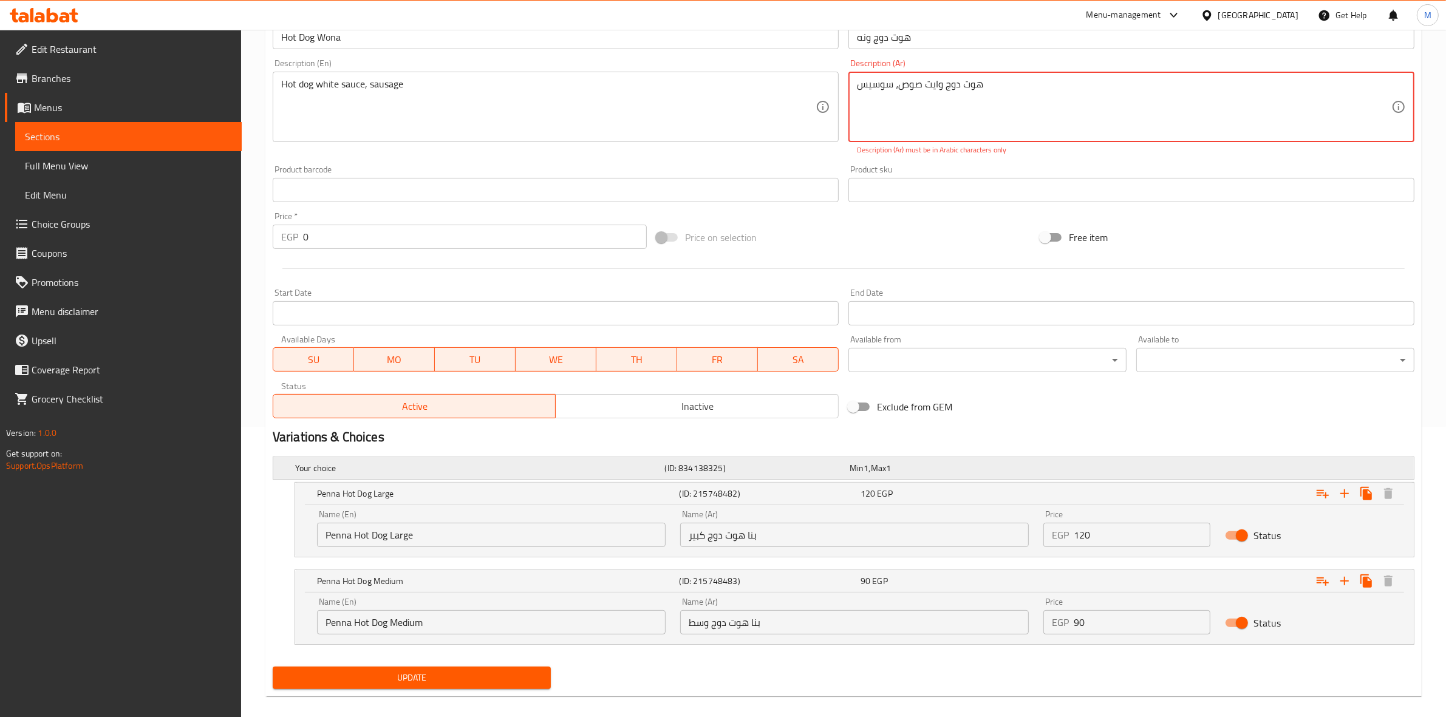
scroll to position [63, 0]
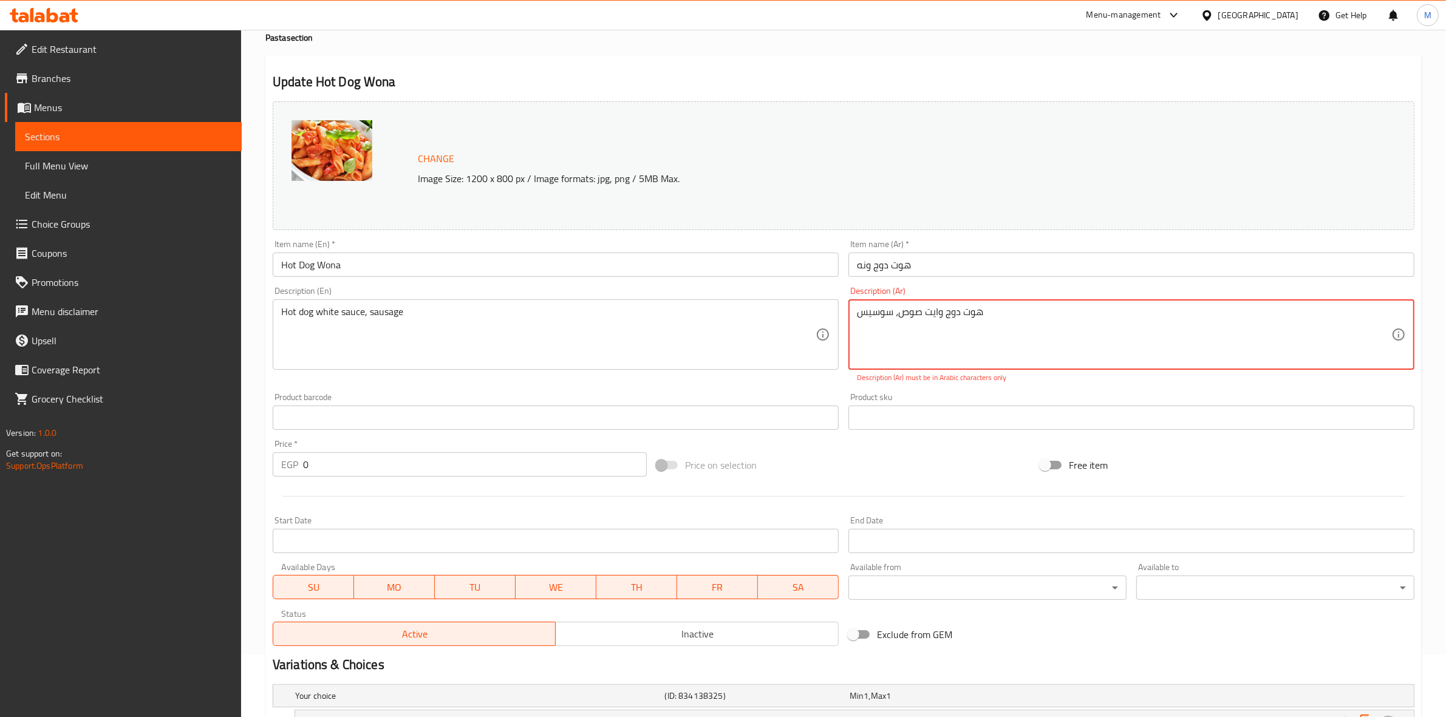
click at [1025, 326] on textarea "هوت دوج وايت صوص، سوسیس" at bounding box center [1124, 335] width 534 height 58
click at [1315, 319] on textarea "هوت دوج وايت صوص، سوسیس" at bounding box center [1124, 335] width 534 height 58
drag, startPoint x: 1308, startPoint y: 316, endPoint x: 1346, endPoint y: 312, distance: 38.5
click at [1309, 316] on textarea "هوت دوج، وايت صوص، سوسیس" at bounding box center [1124, 335] width 534 height 58
type textarea "هوت دوج، وايت صوص وسوسیس"
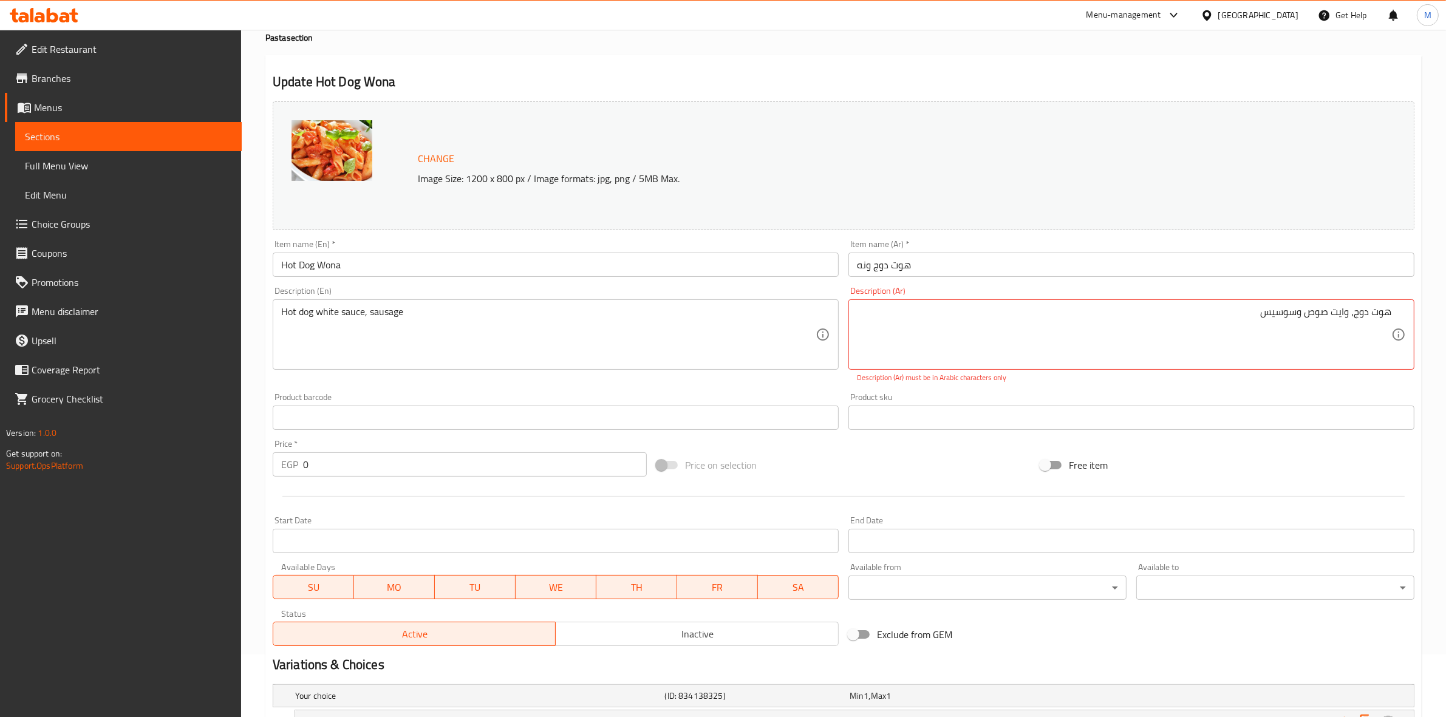
click at [980, 470] on div "Price on selection" at bounding box center [844, 465] width 384 height 33
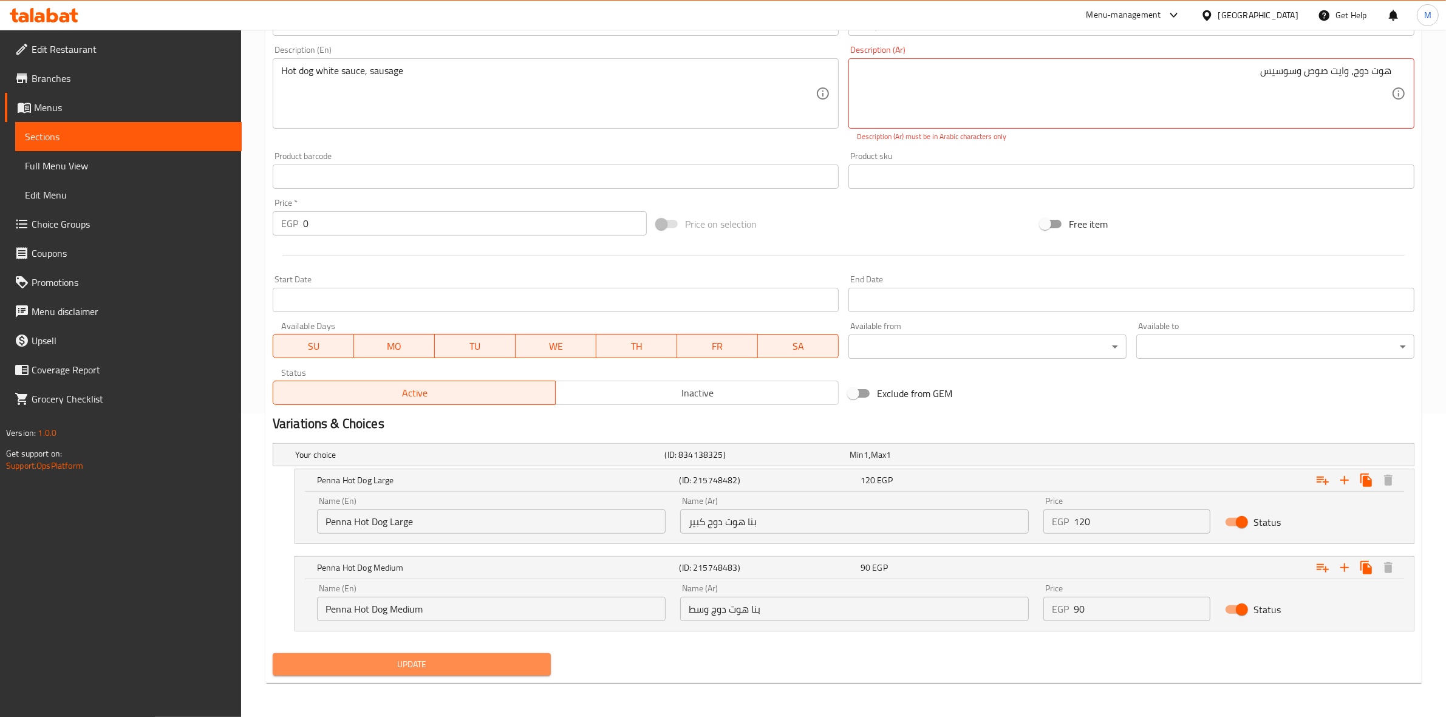
click at [532, 664] on span "Update" at bounding box center [411, 664] width 259 height 15
drag, startPoint x: 1233, startPoint y: 67, endPoint x: 1456, endPoint y: 67, distance: 223.5
click at [1446, 67] on html "​ Menu-management [GEOGRAPHIC_DATA] Get Help M Edit Restaurant Branches Menus S…" at bounding box center [723, 54] width 1446 height 717
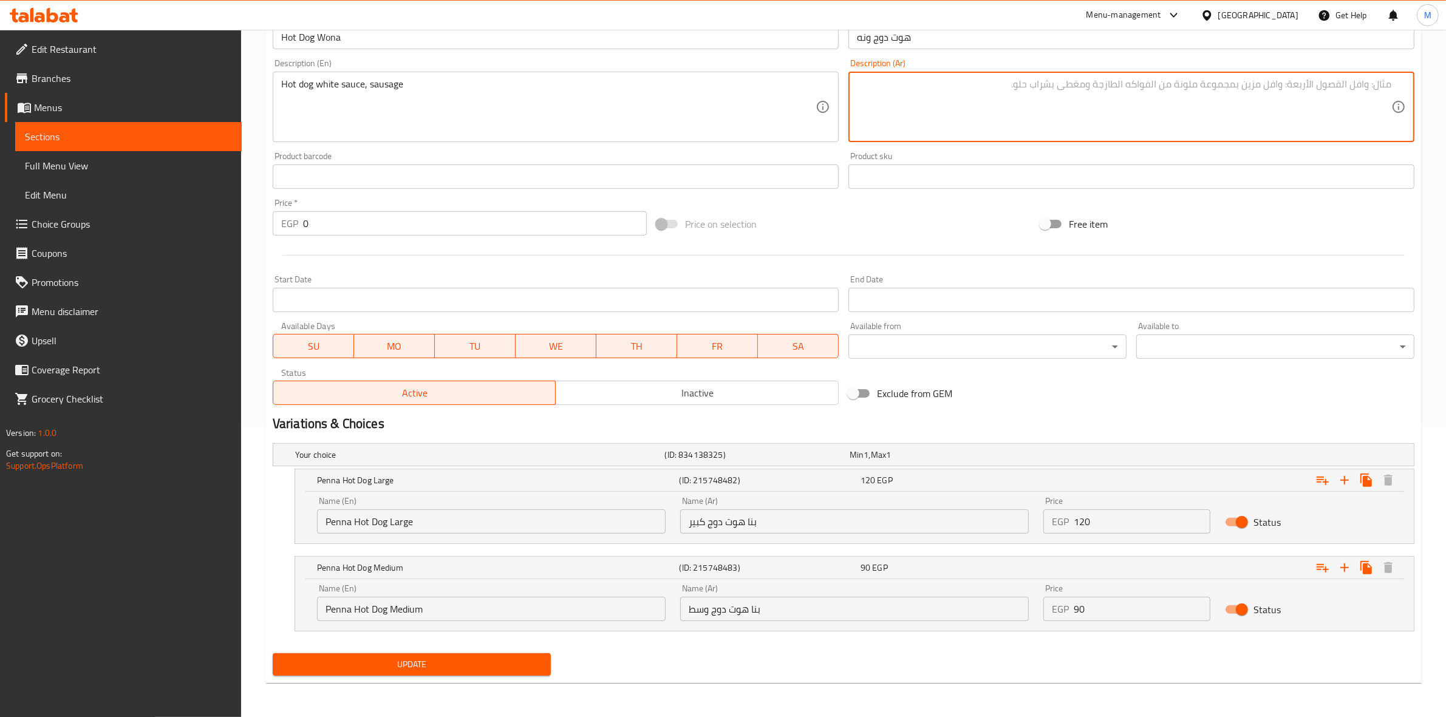
scroll to position [290, 0]
paste textarea "هوت دوج، وايت صوص وسوسیس"
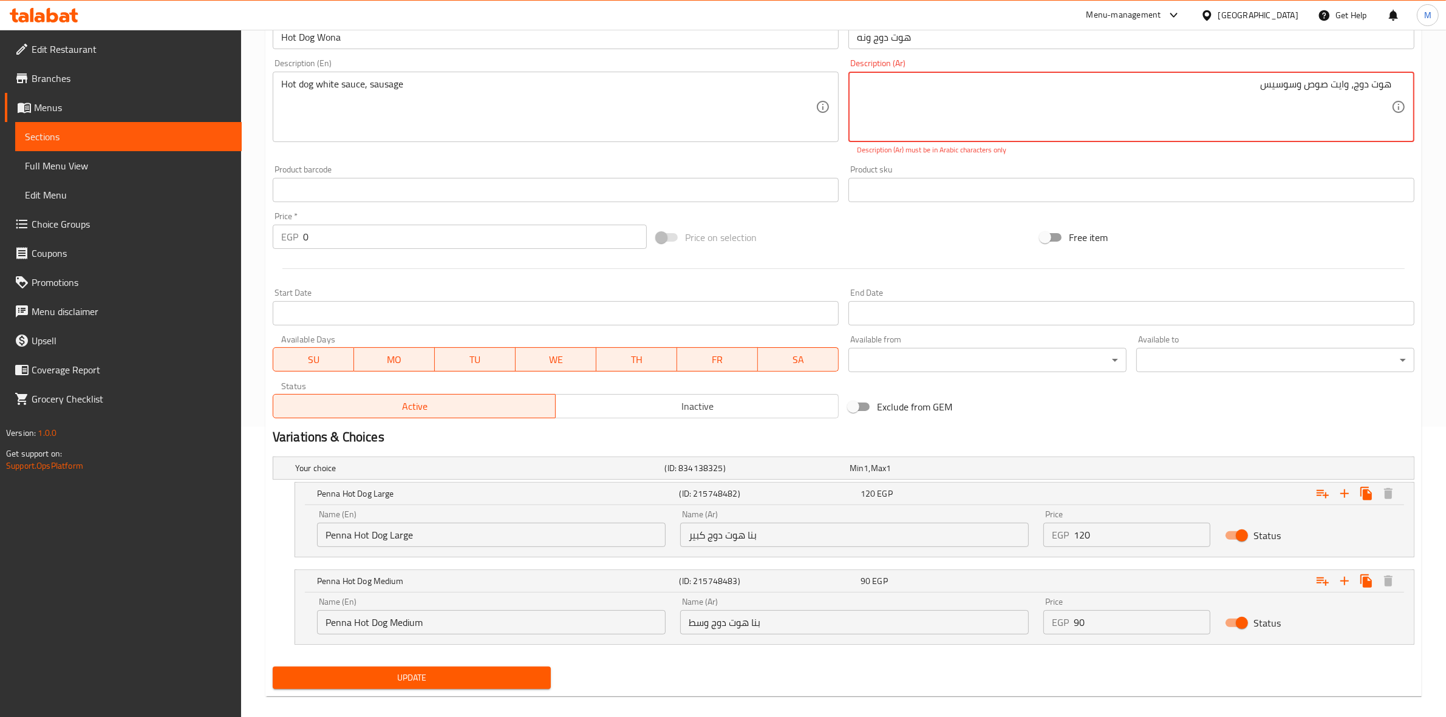
click at [1353, 89] on textarea "هوت دوج، وايت صوص وسوسیس" at bounding box center [1124, 107] width 534 height 58
click at [1353, 94] on textarea "هوت دوج ، وايت صوص وسوسیس" at bounding box center [1124, 107] width 534 height 58
click at [1286, 86] on textarea "وايت صوص وسوسیس" at bounding box center [1124, 107] width 534 height 58
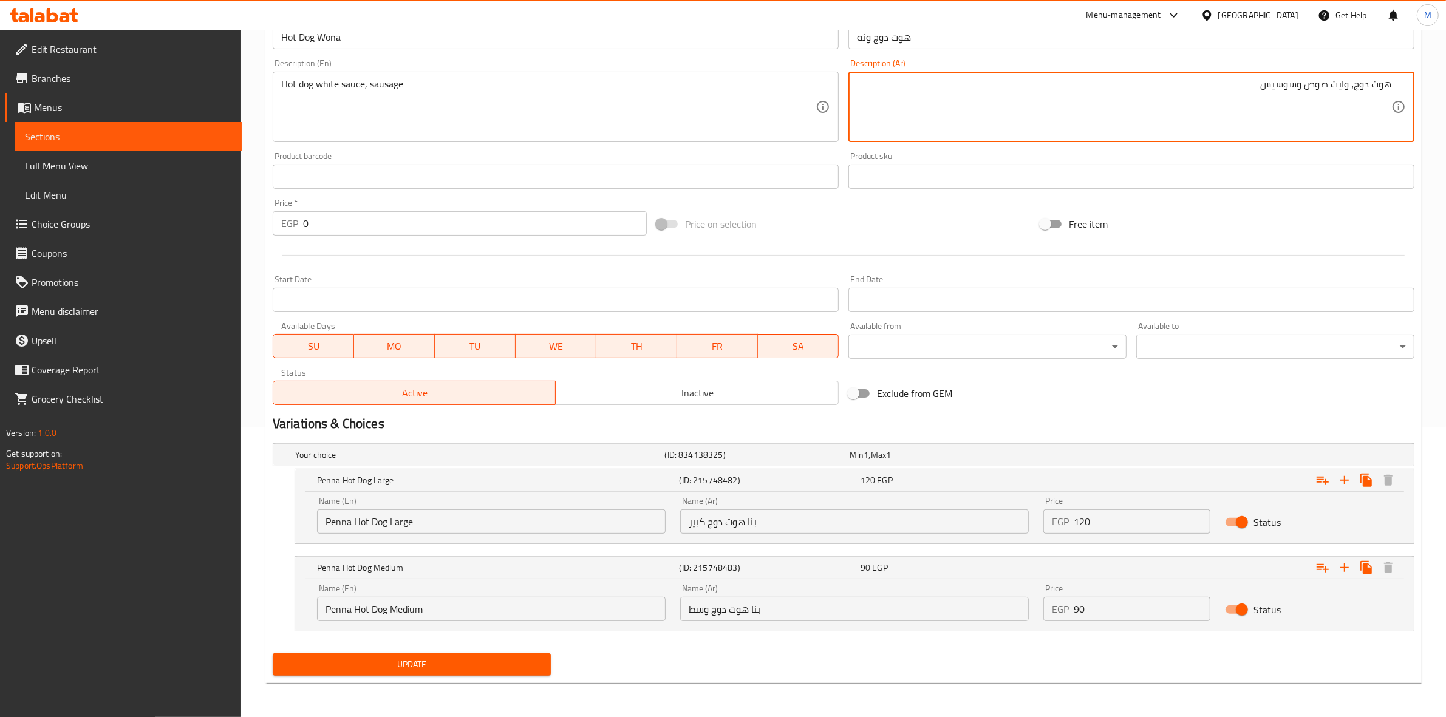
type textarea "هوت دوج، وايت صوص وسوسيس"
click at [926, 228] on div "Price on selection" at bounding box center [844, 224] width 384 height 33
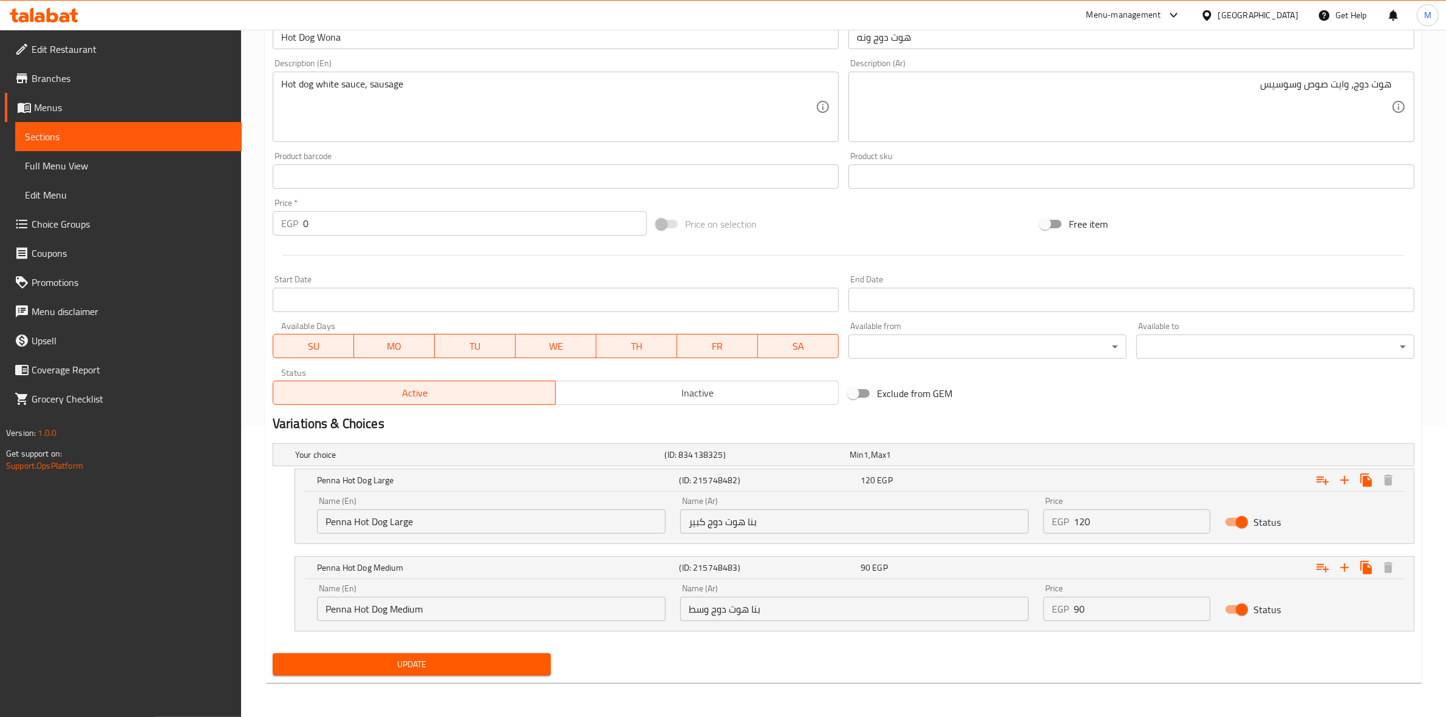
drag, startPoint x: 438, startPoint y: 672, endPoint x: 502, endPoint y: 662, distance: 65.2
click at [439, 672] on button "Update" at bounding box center [412, 665] width 278 height 22
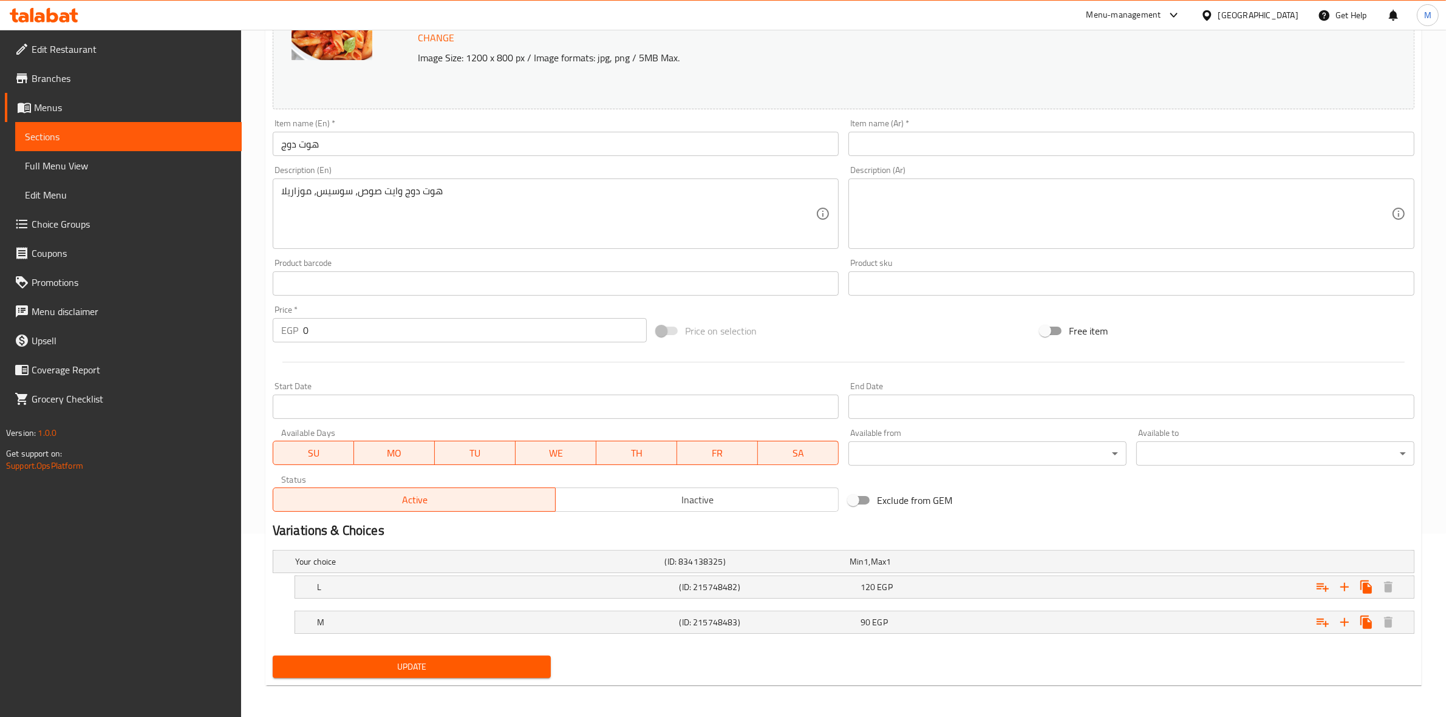
scroll to position [186, 0]
click at [632, 584] on h5 "L" at bounding box center [496, 585] width 358 height 12
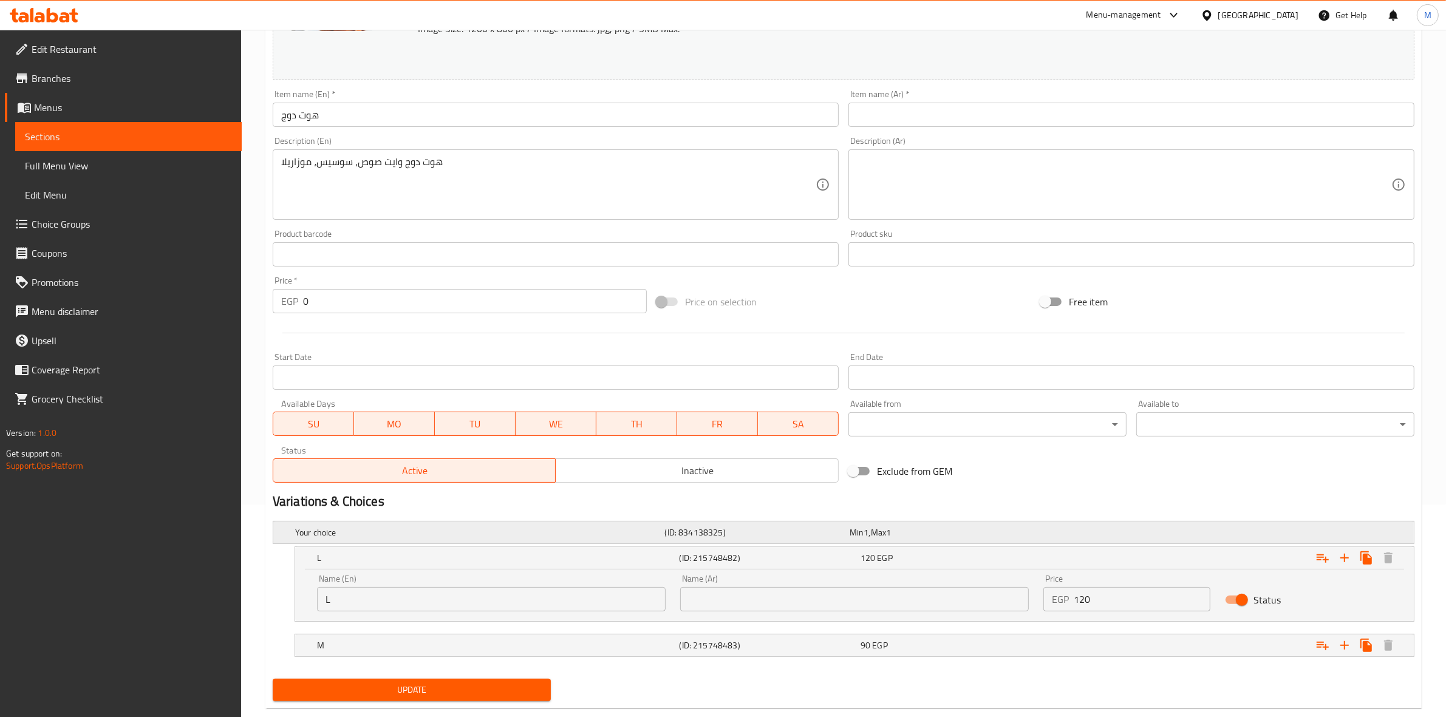
scroll to position [238, 0]
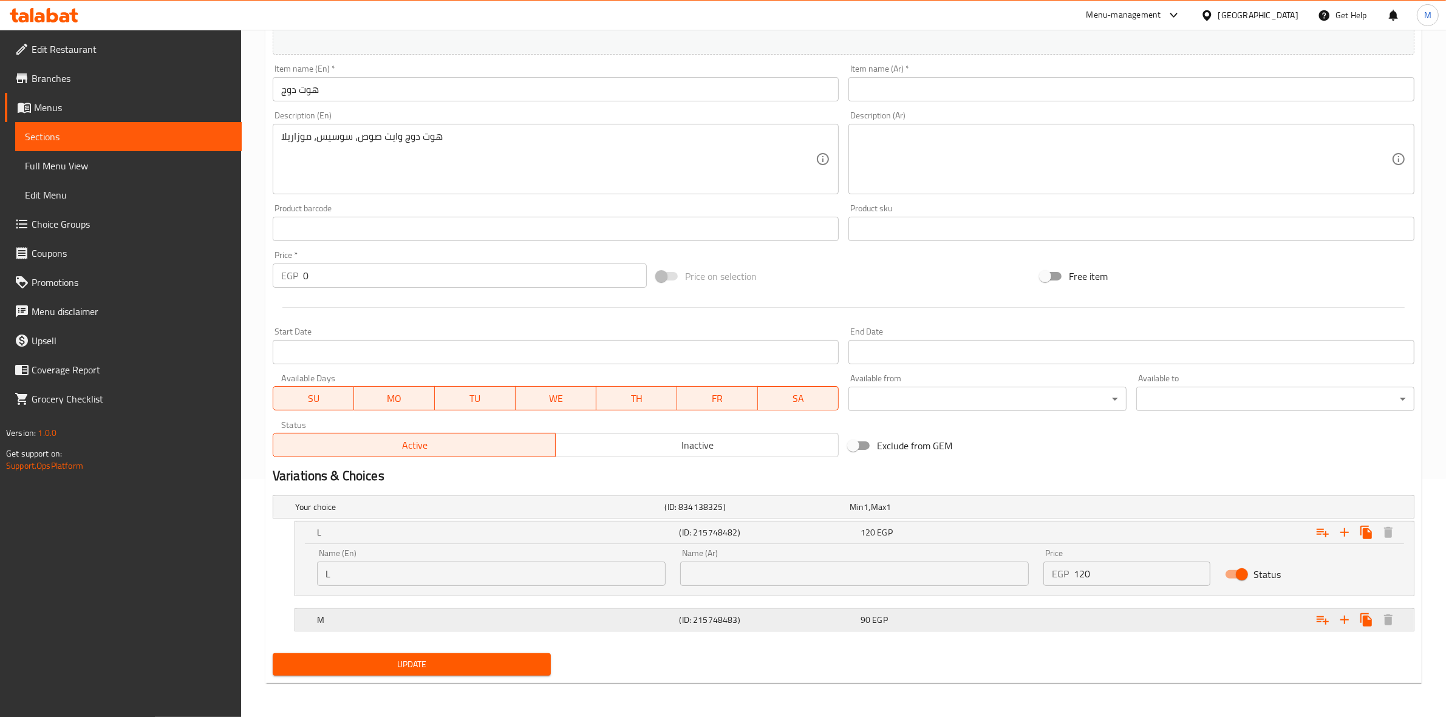
click at [647, 615] on h5 "M" at bounding box center [496, 620] width 358 height 12
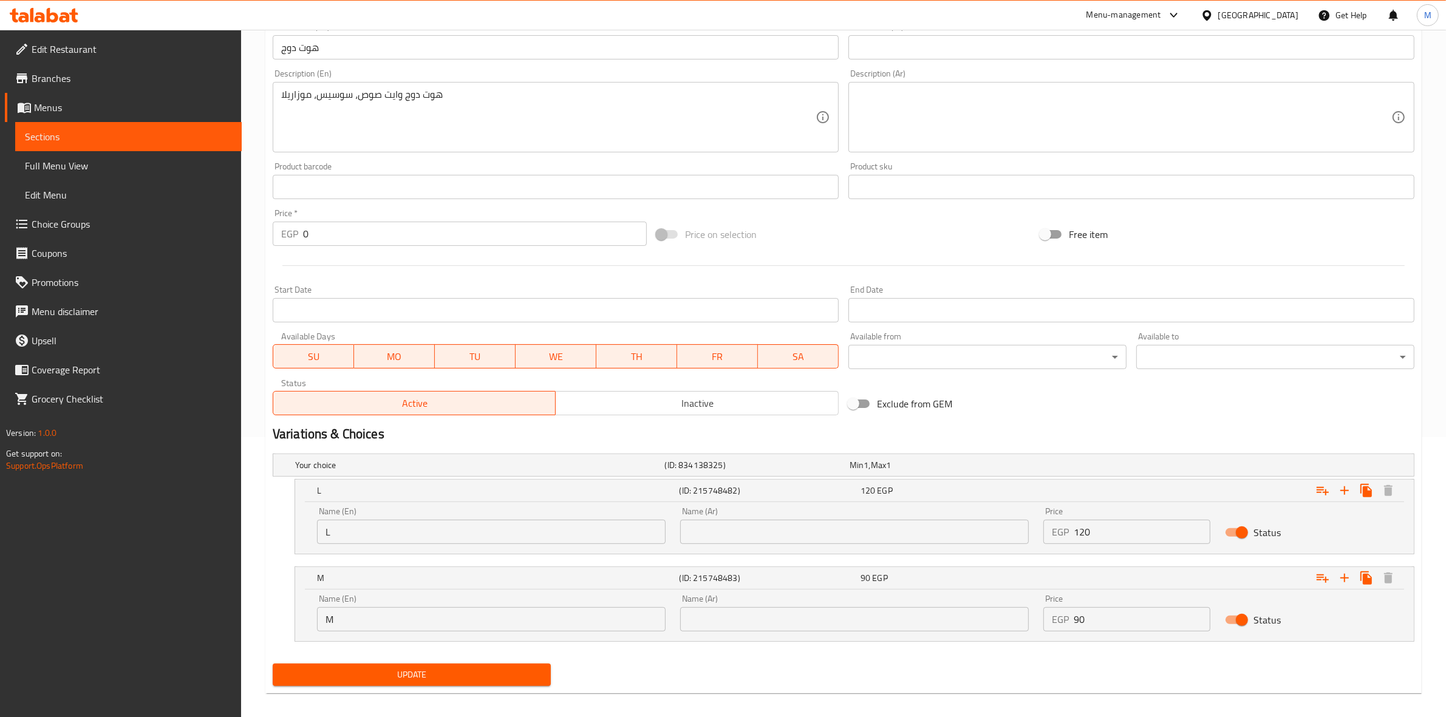
scroll to position [290, 0]
